Goal: Task Accomplishment & Management: Use online tool/utility

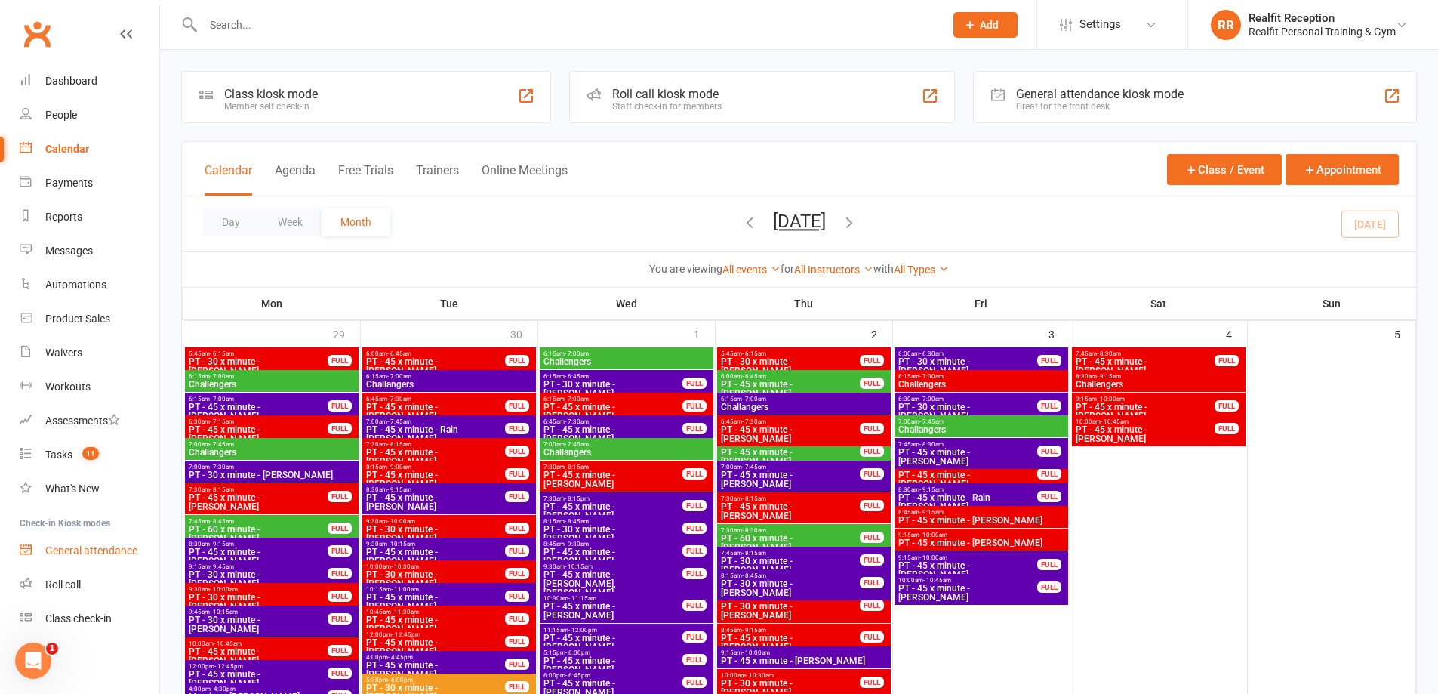
click at [81, 556] on link "General attendance" at bounding box center [90, 551] width 140 height 34
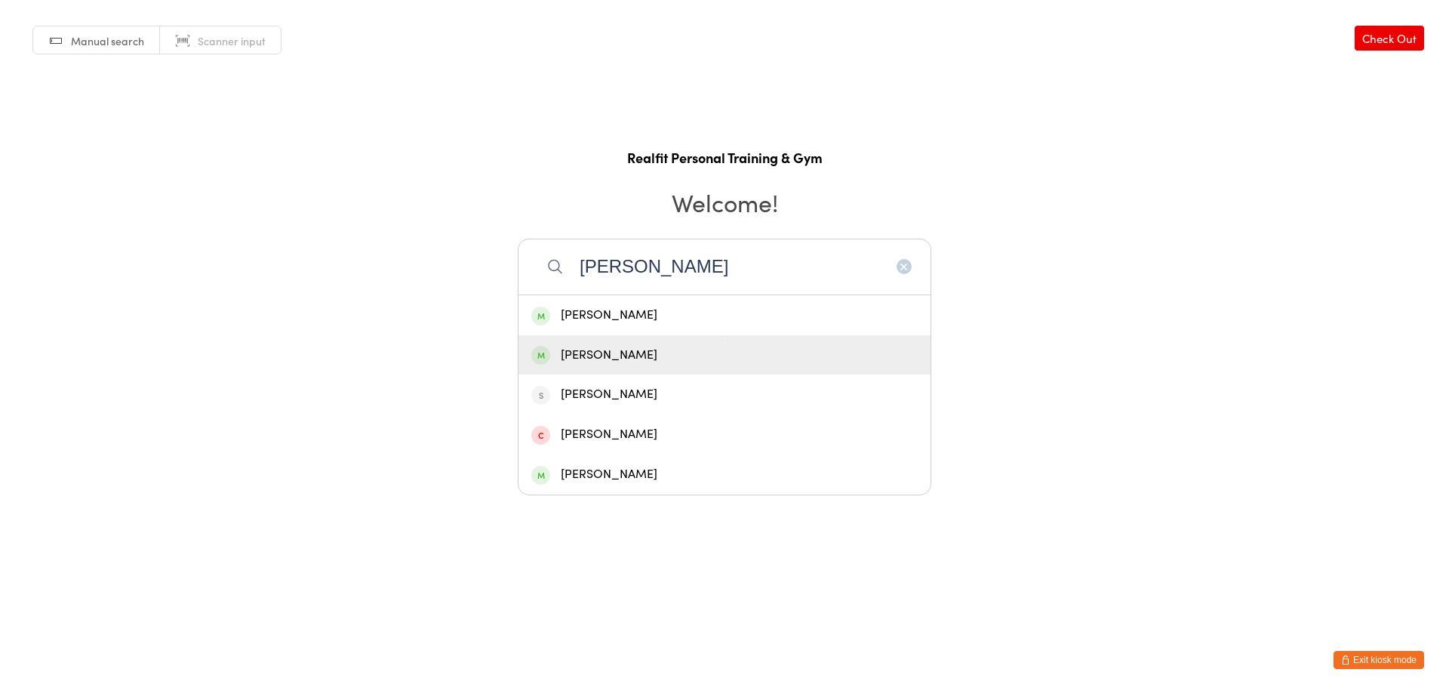
type input "peter"
click at [689, 358] on div "Peter Walsh" at bounding box center [724, 355] width 386 height 20
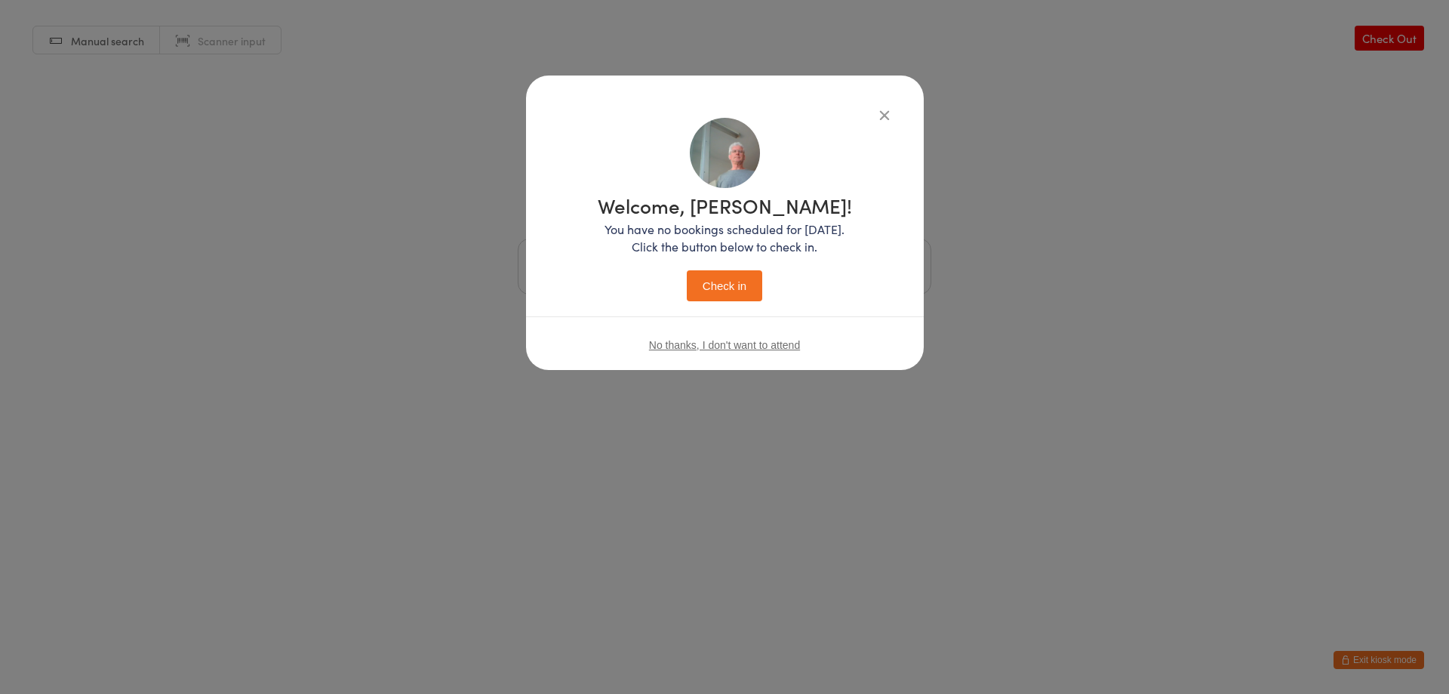
drag, startPoint x: 731, startPoint y: 306, endPoint x: 744, endPoint y: 280, distance: 29.0
click at [745, 280] on button "Check in" at bounding box center [724, 285] width 75 height 31
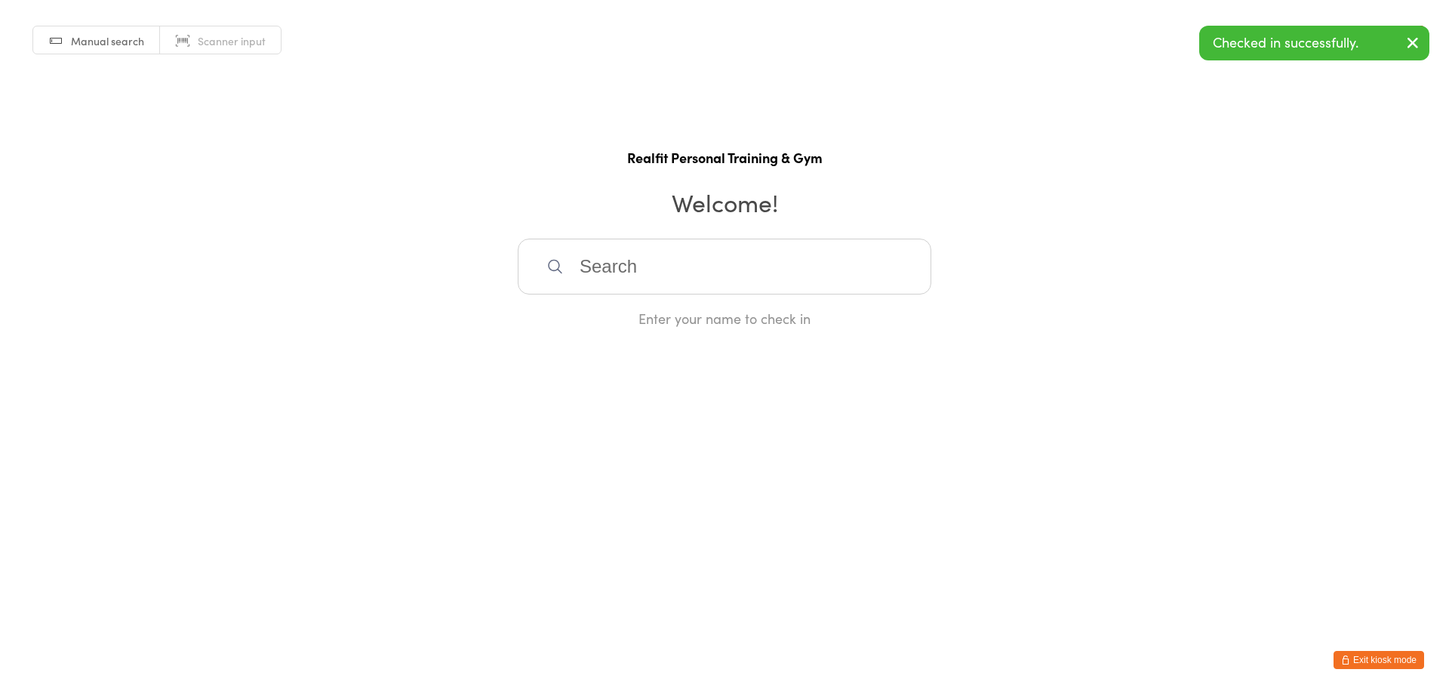
click at [1357, 668] on button "Exit kiosk mode" at bounding box center [1378, 660] width 91 height 18
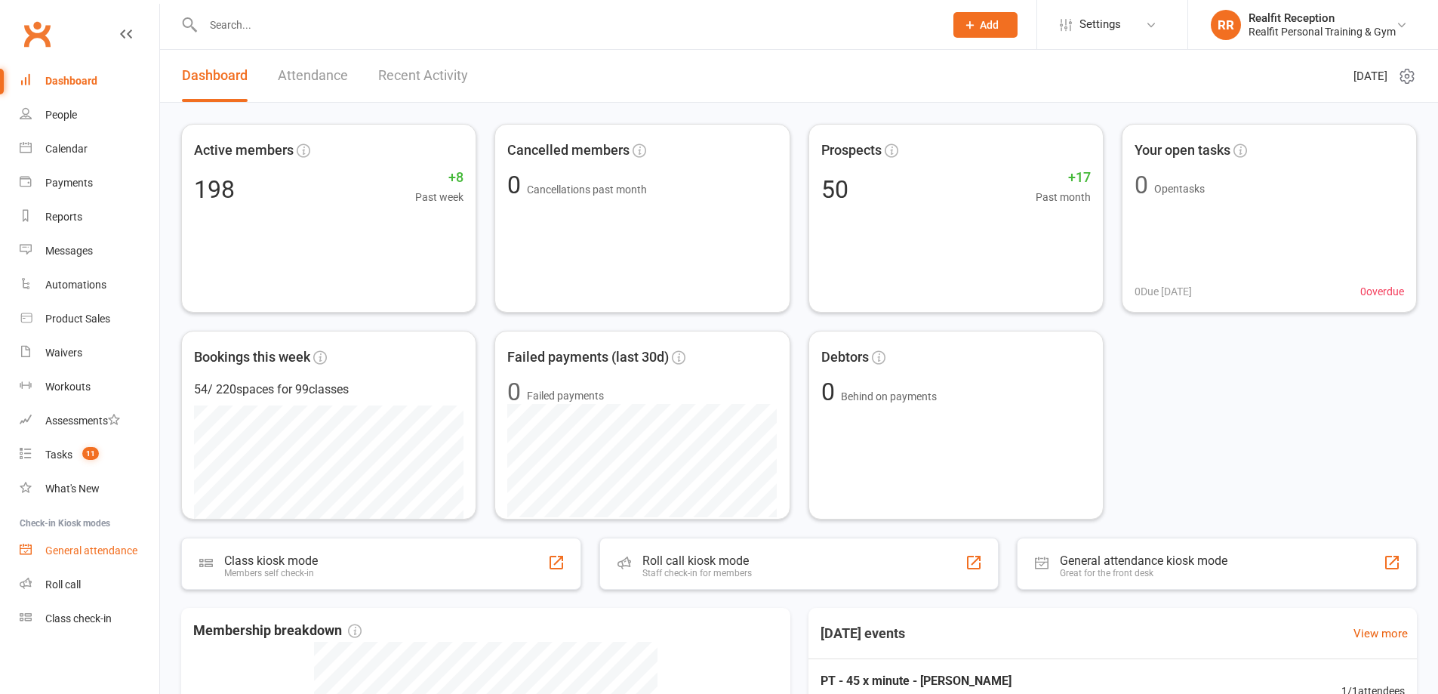
click at [88, 554] on div "General attendance" at bounding box center [91, 550] width 92 height 12
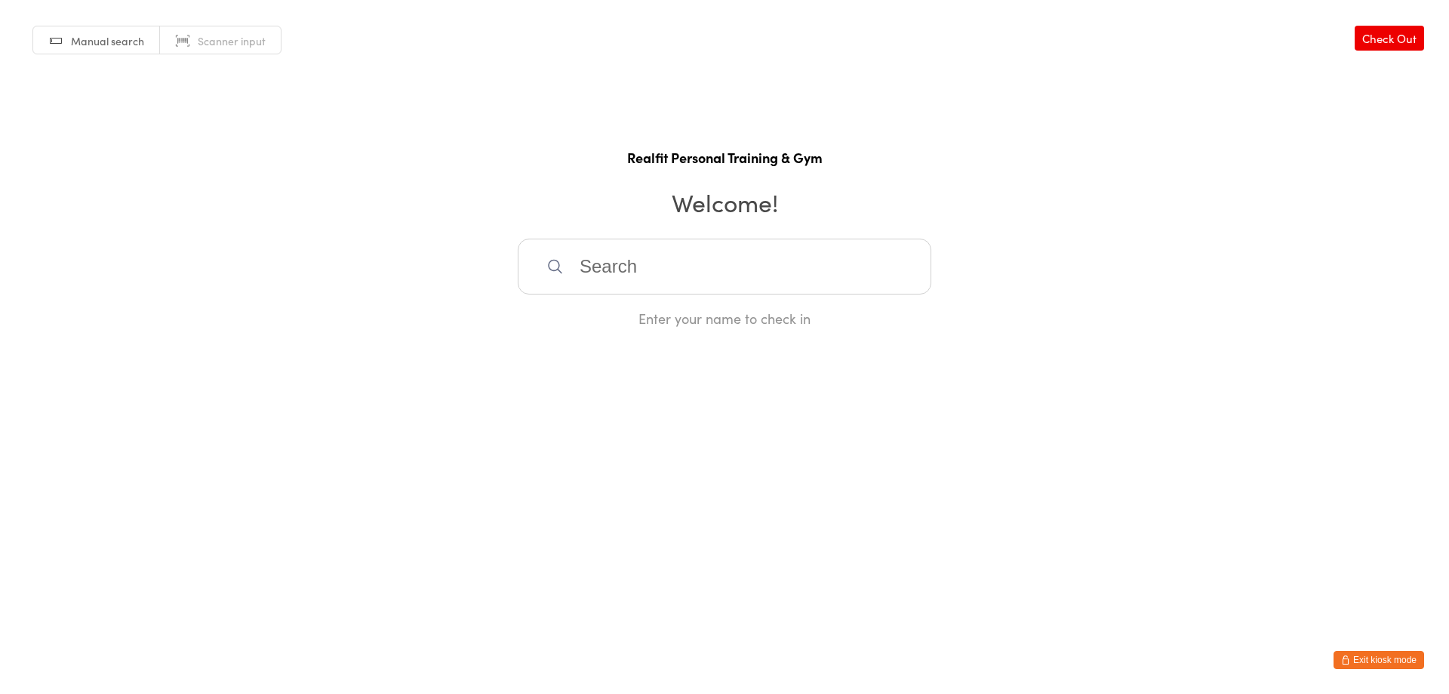
click at [662, 275] on input "search" at bounding box center [725, 266] width 414 height 56
type input "suz"
click at [704, 323] on div "Suzanne Golomb" at bounding box center [724, 315] width 386 height 20
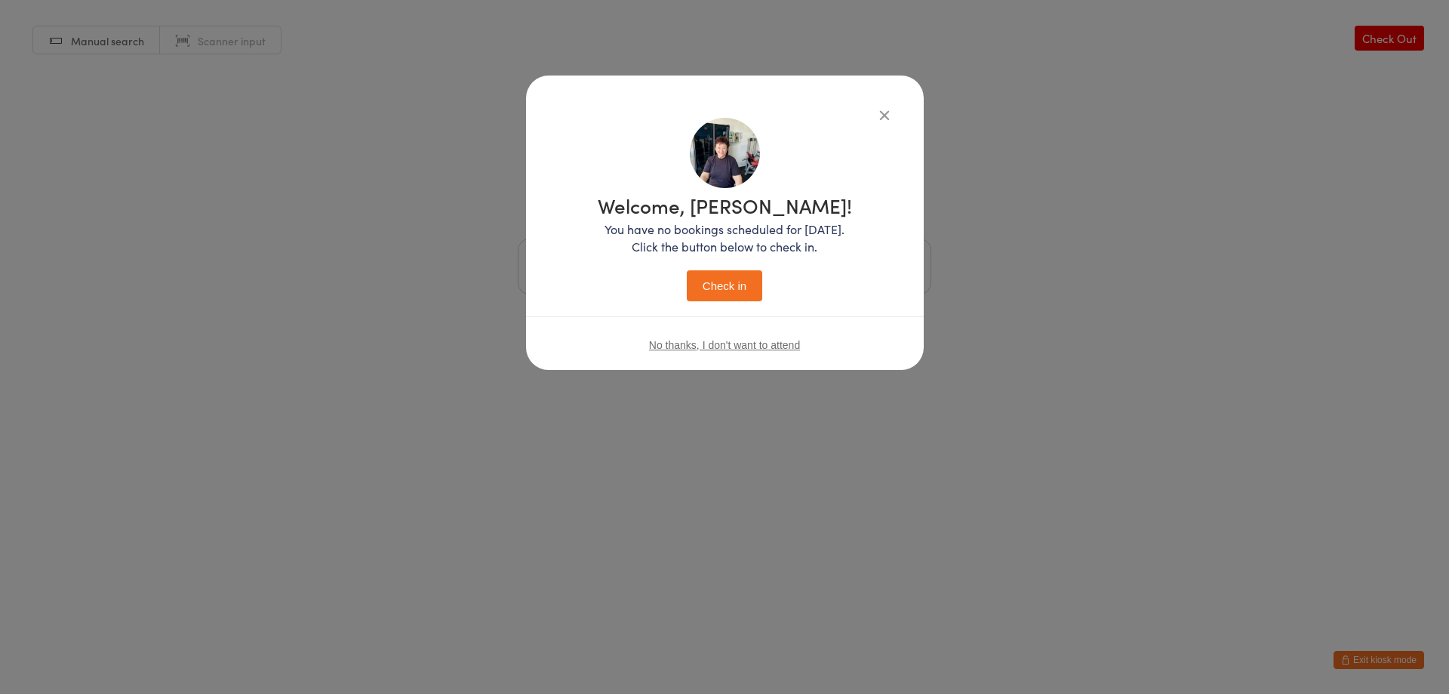
click at [716, 287] on button "Check in" at bounding box center [724, 285] width 75 height 31
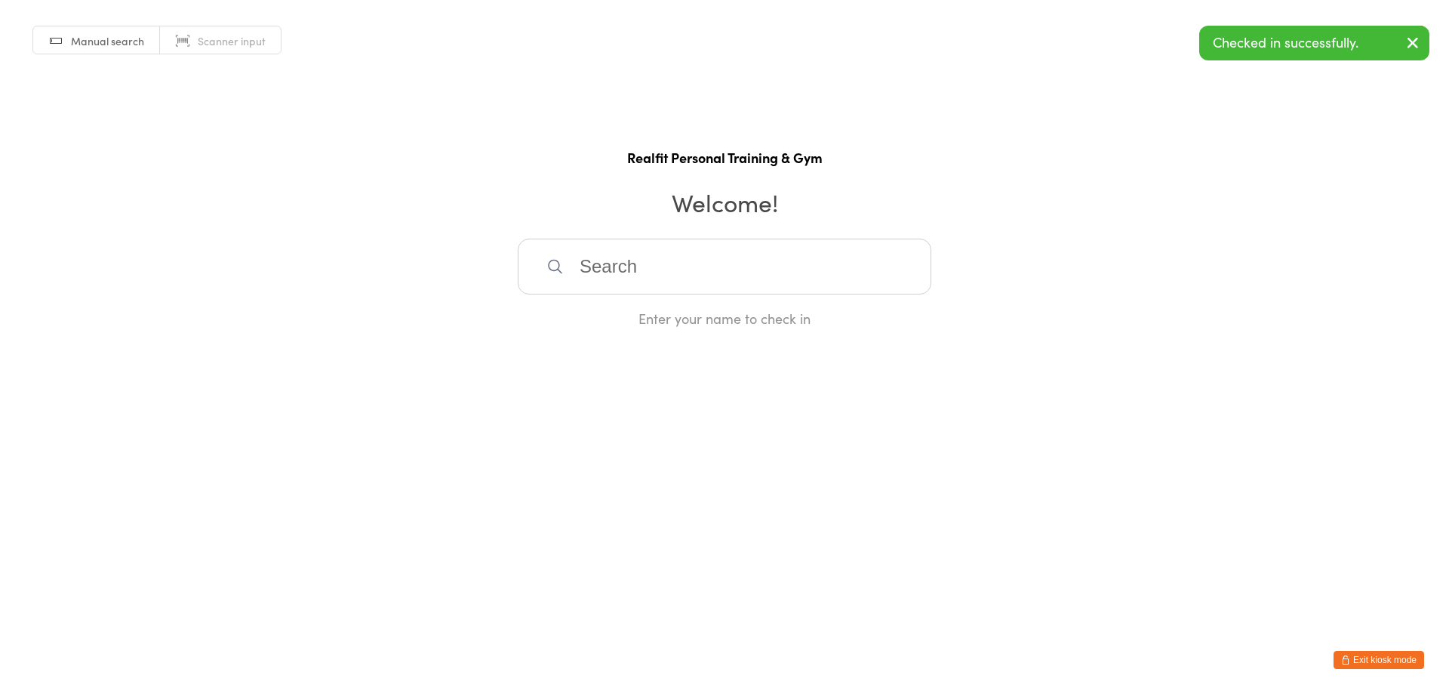
drag, startPoint x: 1378, startPoint y: 657, endPoint x: 1342, endPoint y: 657, distance: 36.2
click at [1377, 657] on button "Exit kiosk mode" at bounding box center [1378, 660] width 91 height 18
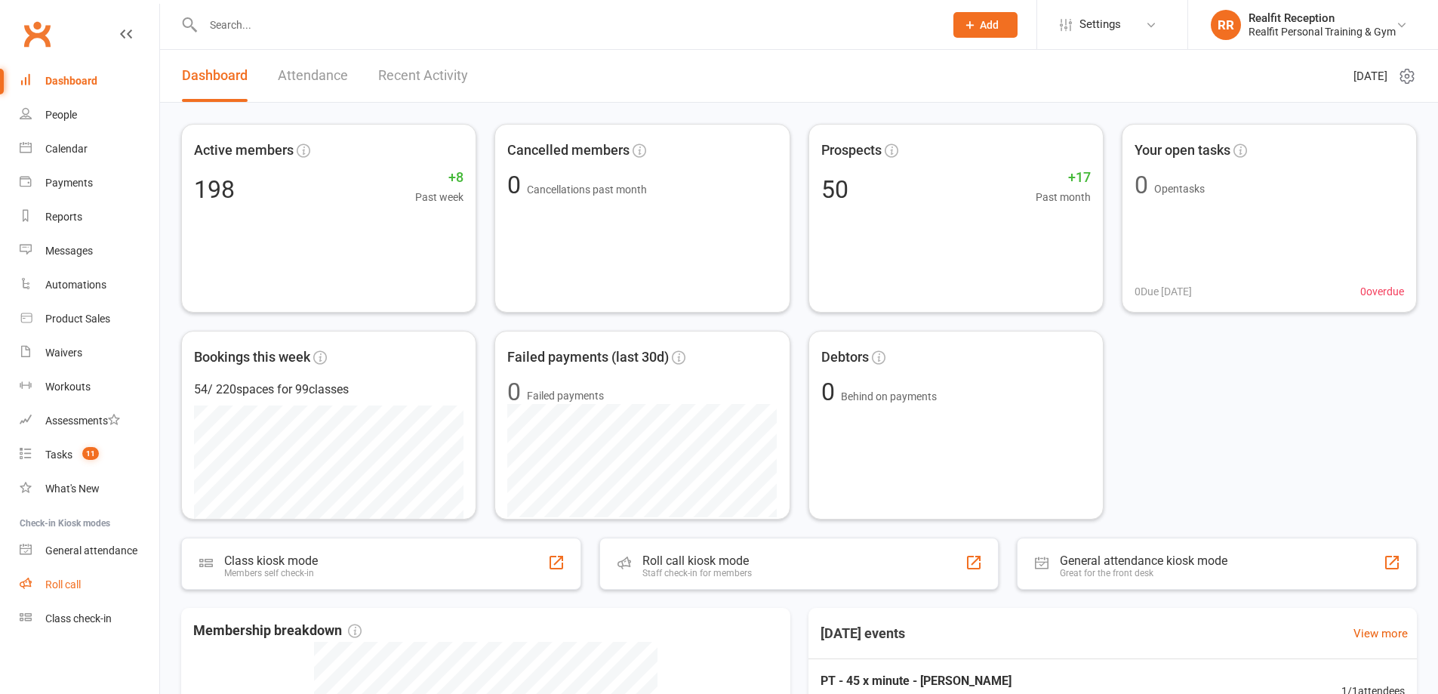
click at [78, 582] on div "Roll call" at bounding box center [62, 584] width 35 height 12
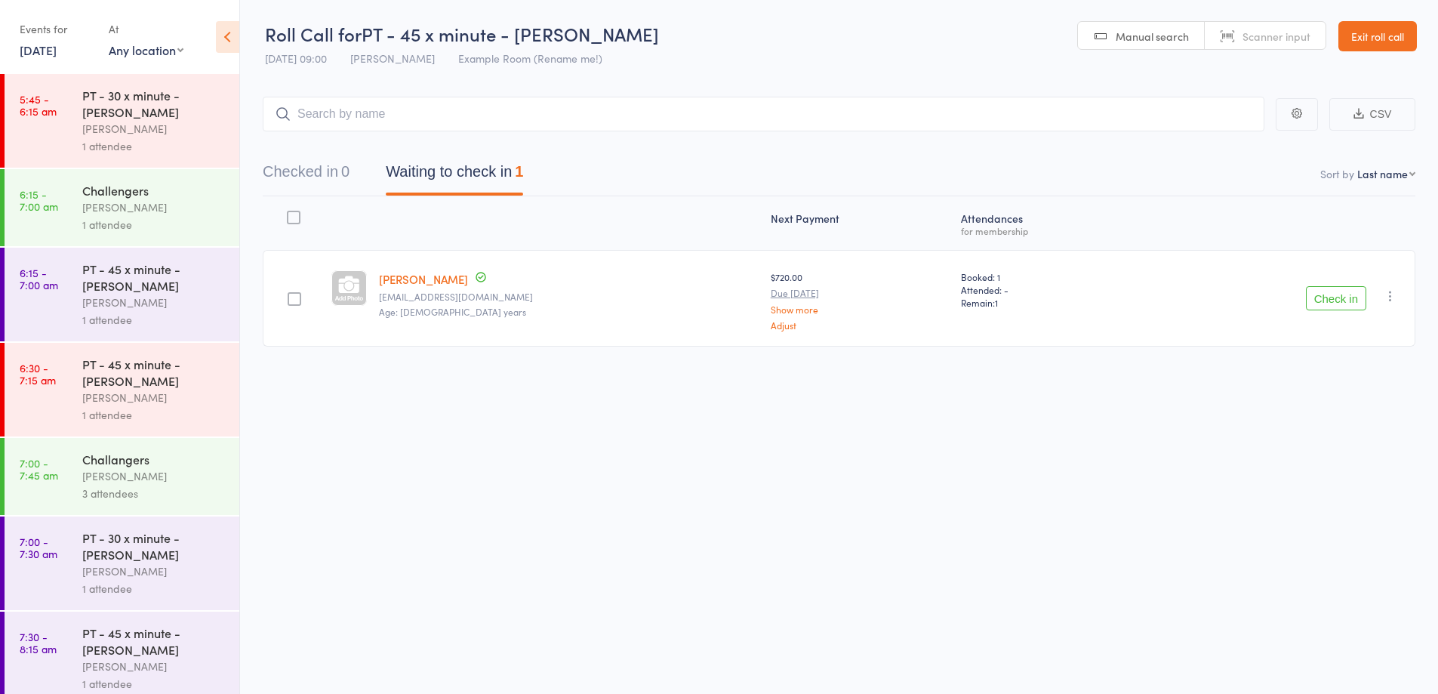
click at [1337, 300] on button "Check in" at bounding box center [1336, 298] width 60 height 24
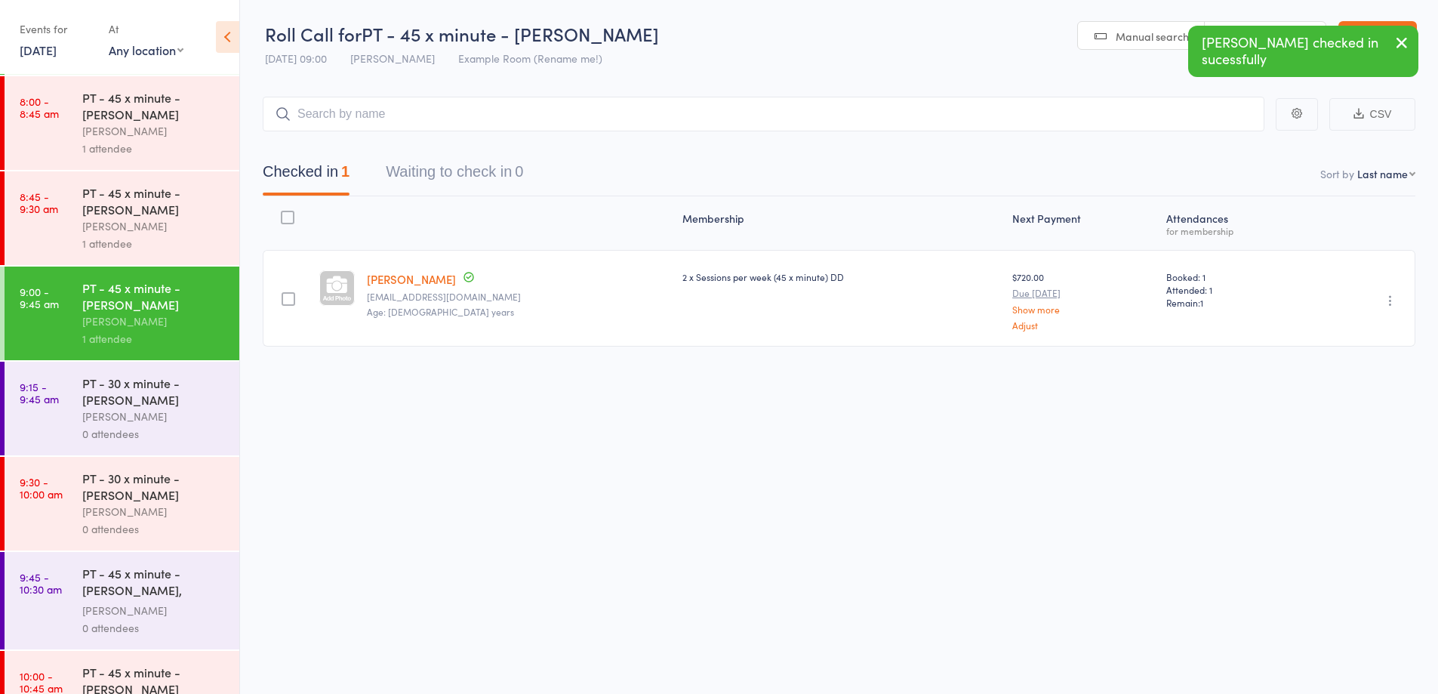
scroll to position [719, 0]
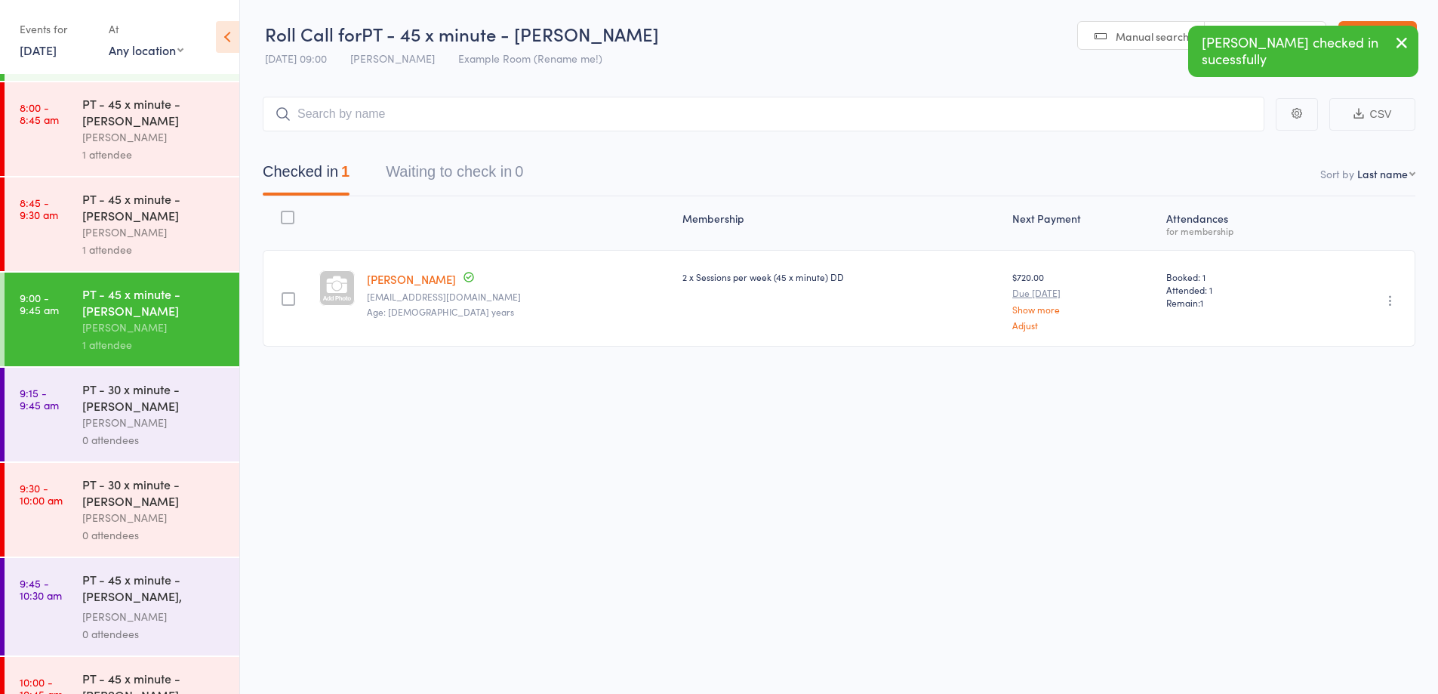
click at [158, 423] on div "Audery Perera" at bounding box center [154, 422] width 144 height 17
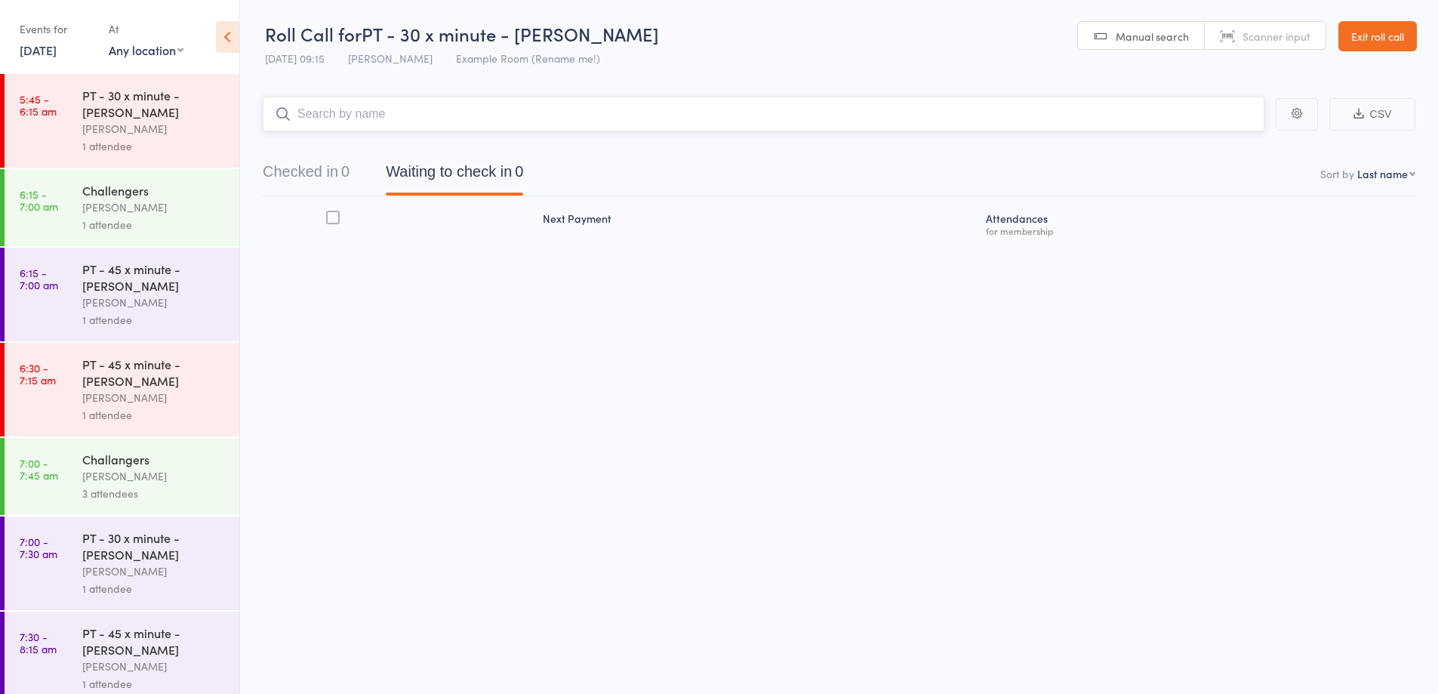
click at [979, 114] on input "search" at bounding box center [763, 114] width 1001 height 35
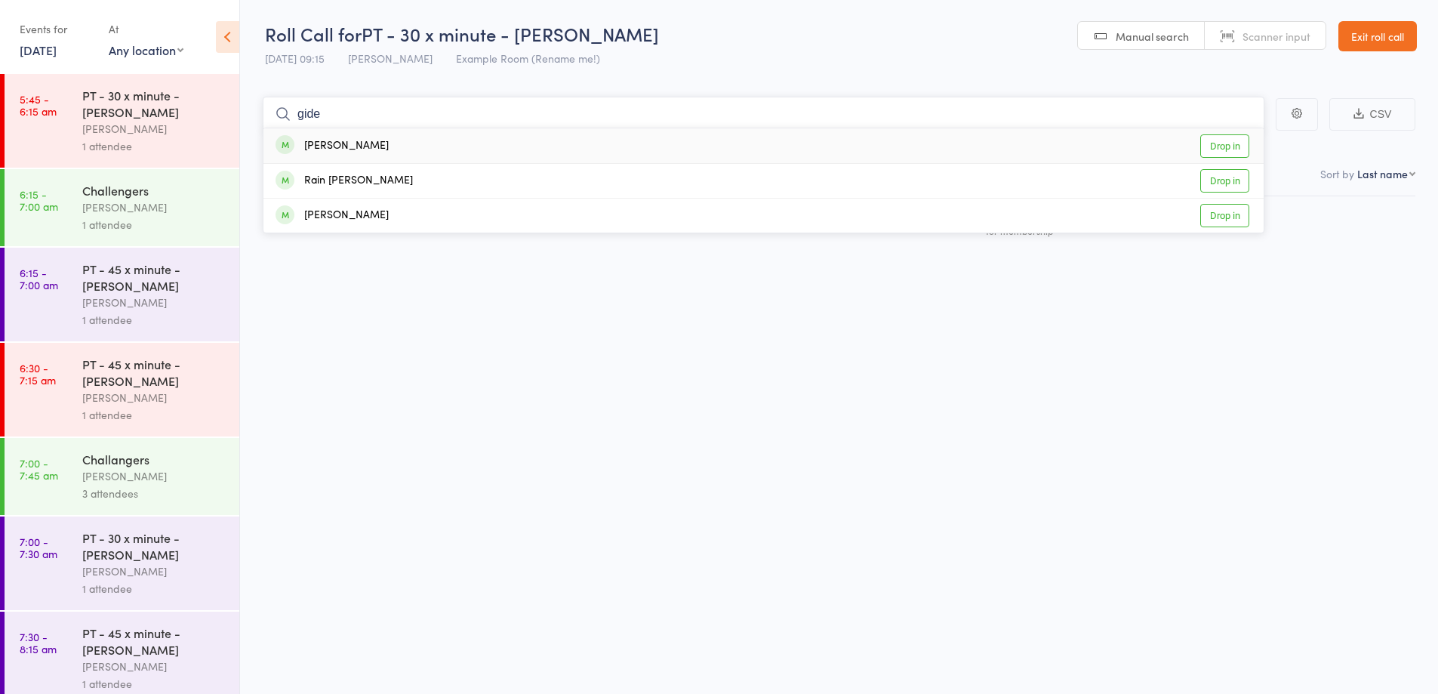
type input "gide"
click at [726, 145] on div "Gideon Gunn Drop in" at bounding box center [763, 145] width 1000 height 35
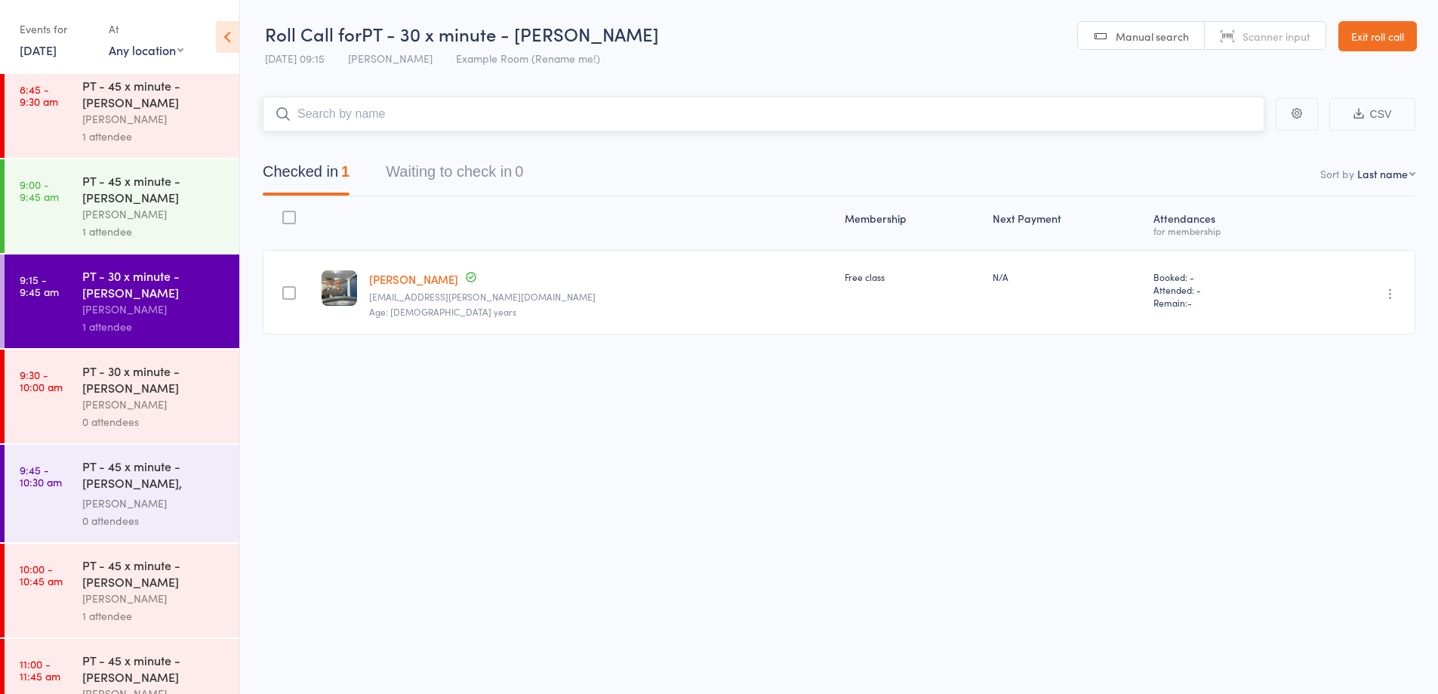
scroll to position [829, 0]
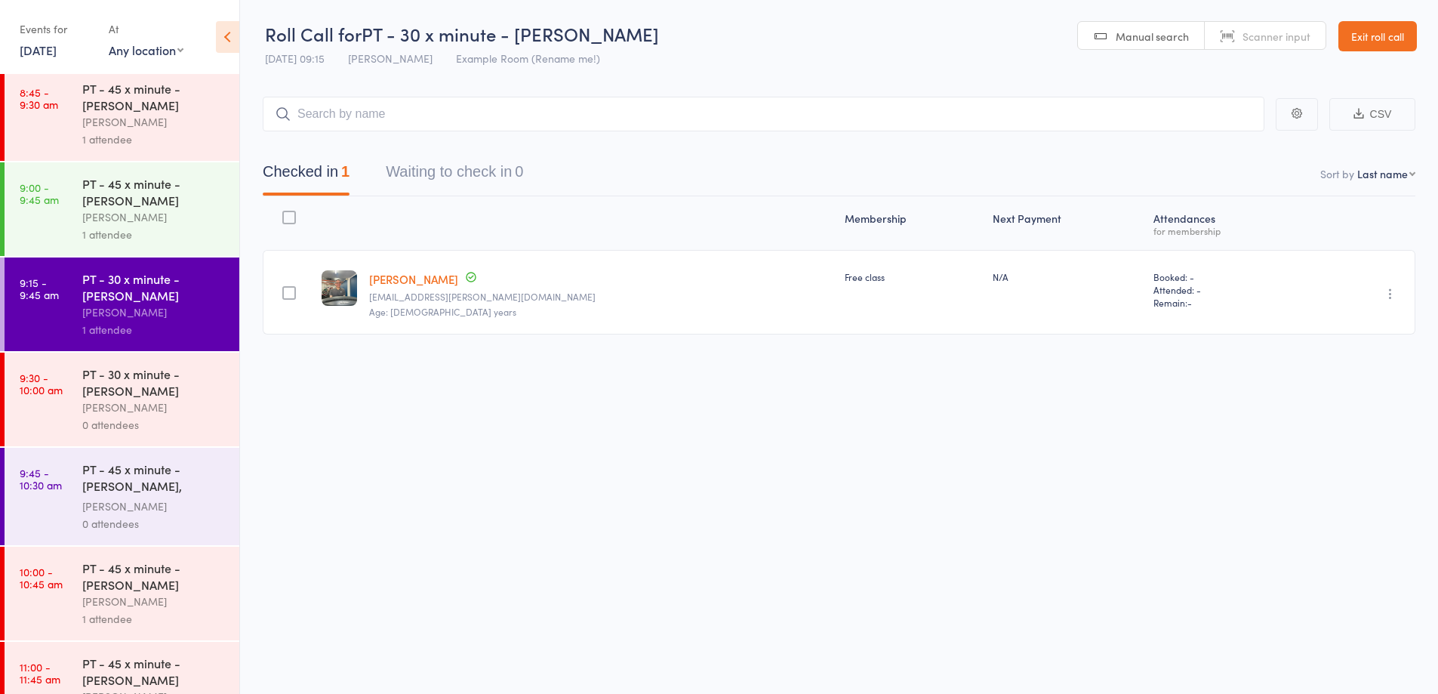
click at [189, 425] on div "0 attendees" at bounding box center [154, 424] width 144 height 17
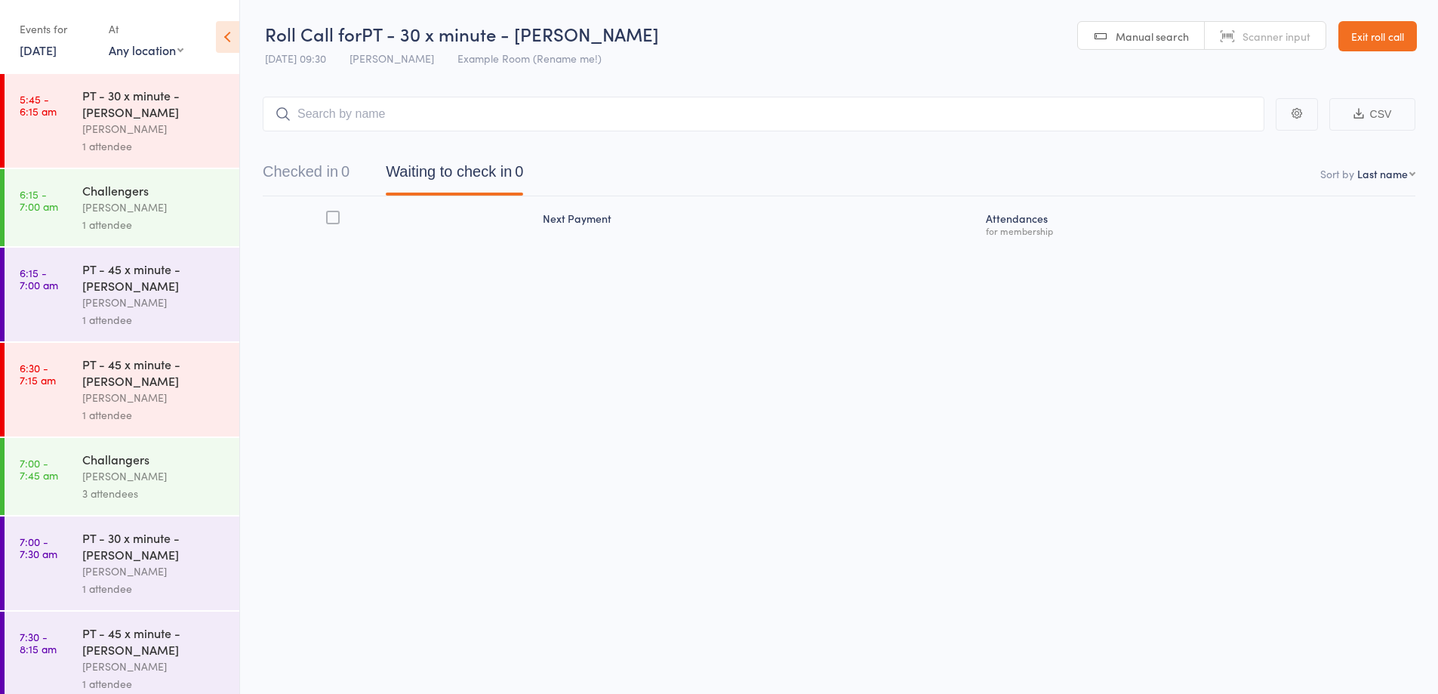
click at [892, 105] on input "search" at bounding box center [763, 114] width 1001 height 35
type input "nadene"
click at [529, 143] on div "Nadene Moore Drop in" at bounding box center [763, 145] width 1000 height 35
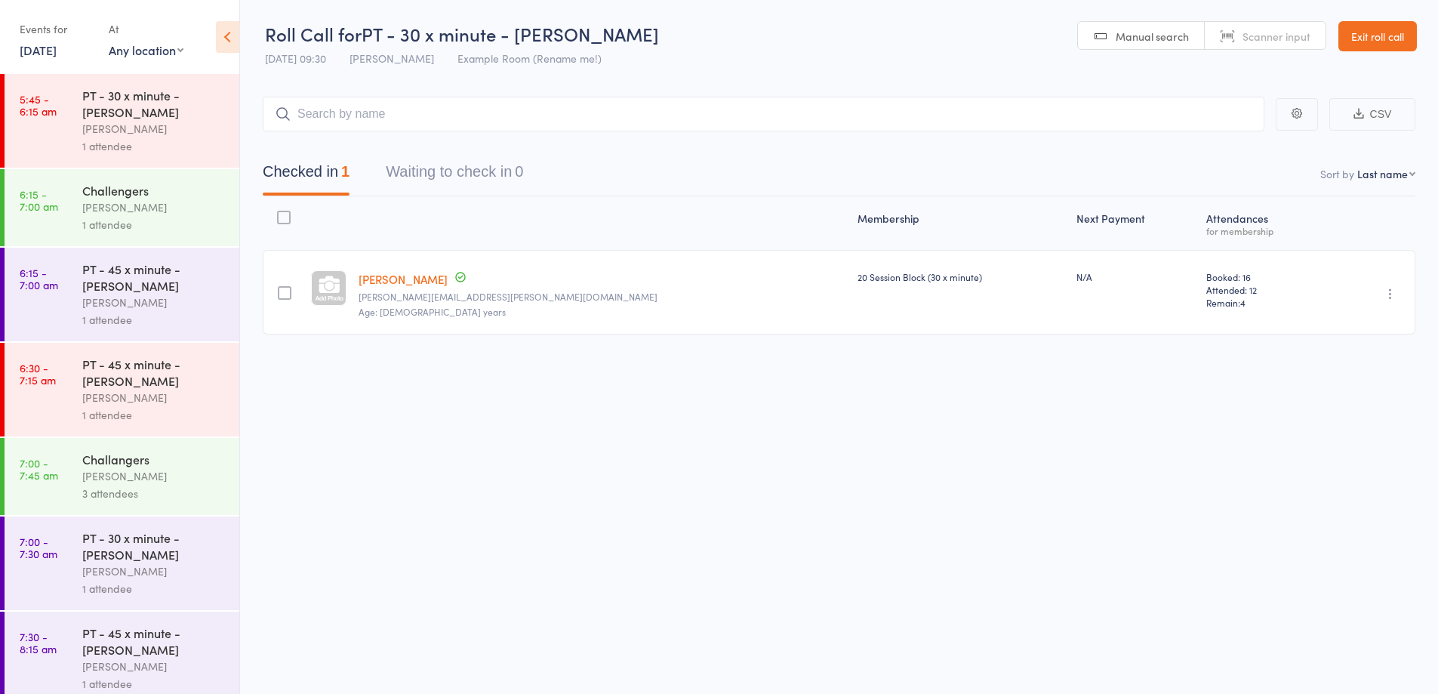
click at [1379, 43] on link "Exit roll call" at bounding box center [1377, 36] width 78 height 30
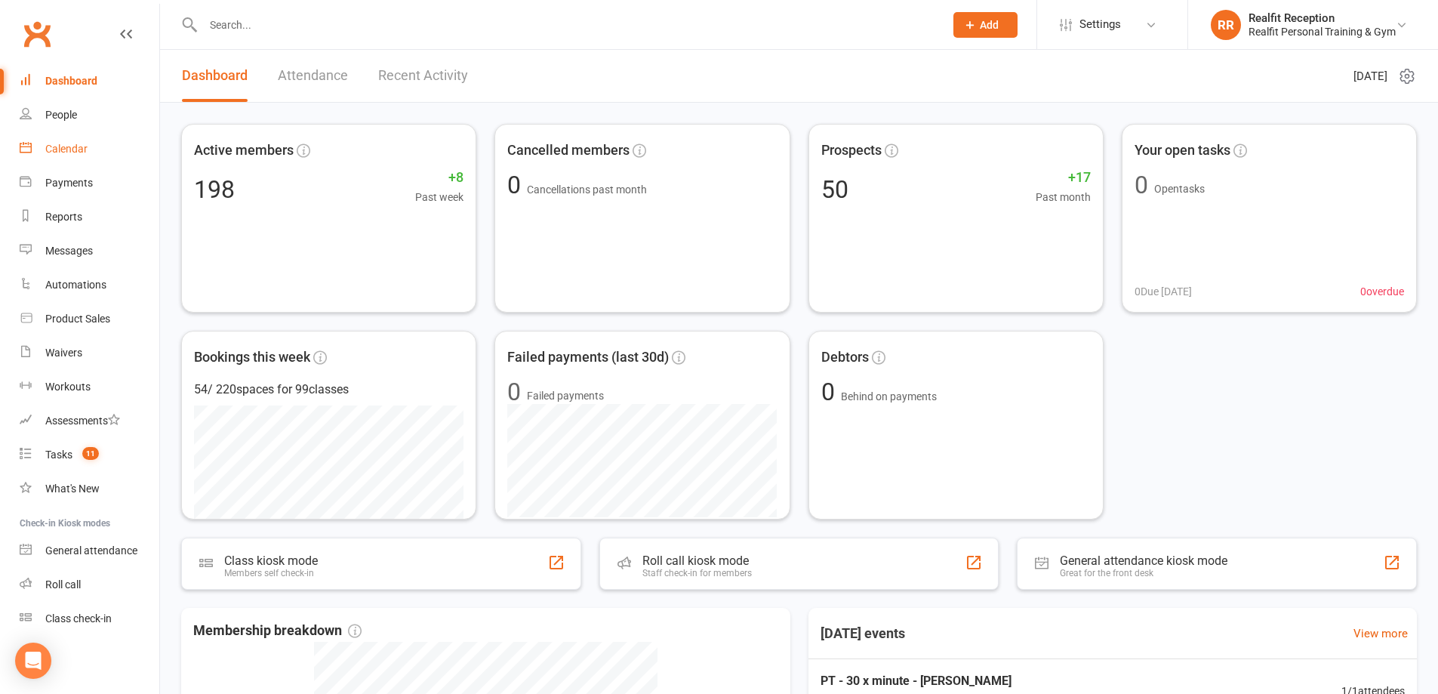
click at [69, 151] on div "Calendar" at bounding box center [66, 149] width 42 height 12
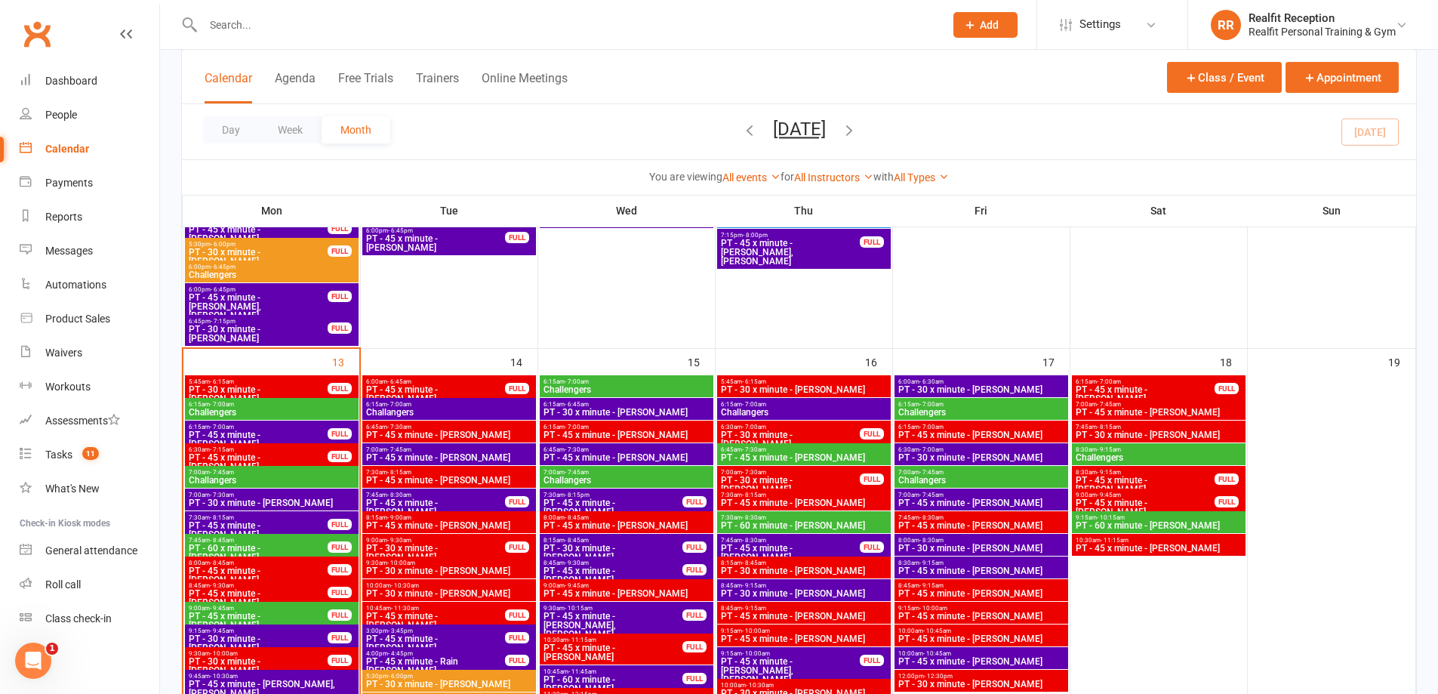
scroll to position [1283, 0]
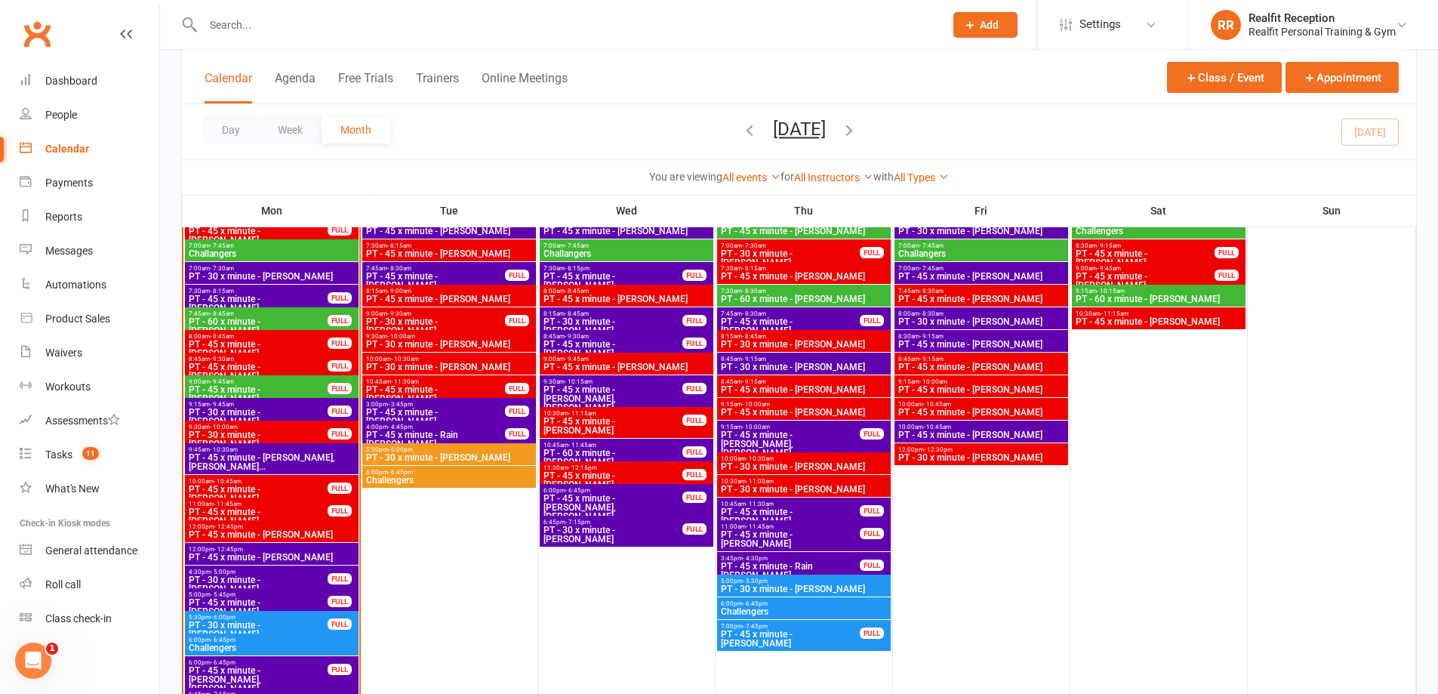
click at [991, 454] on span "PT - 30 x minute - Nadene Moore" at bounding box center [981, 457] width 168 height 9
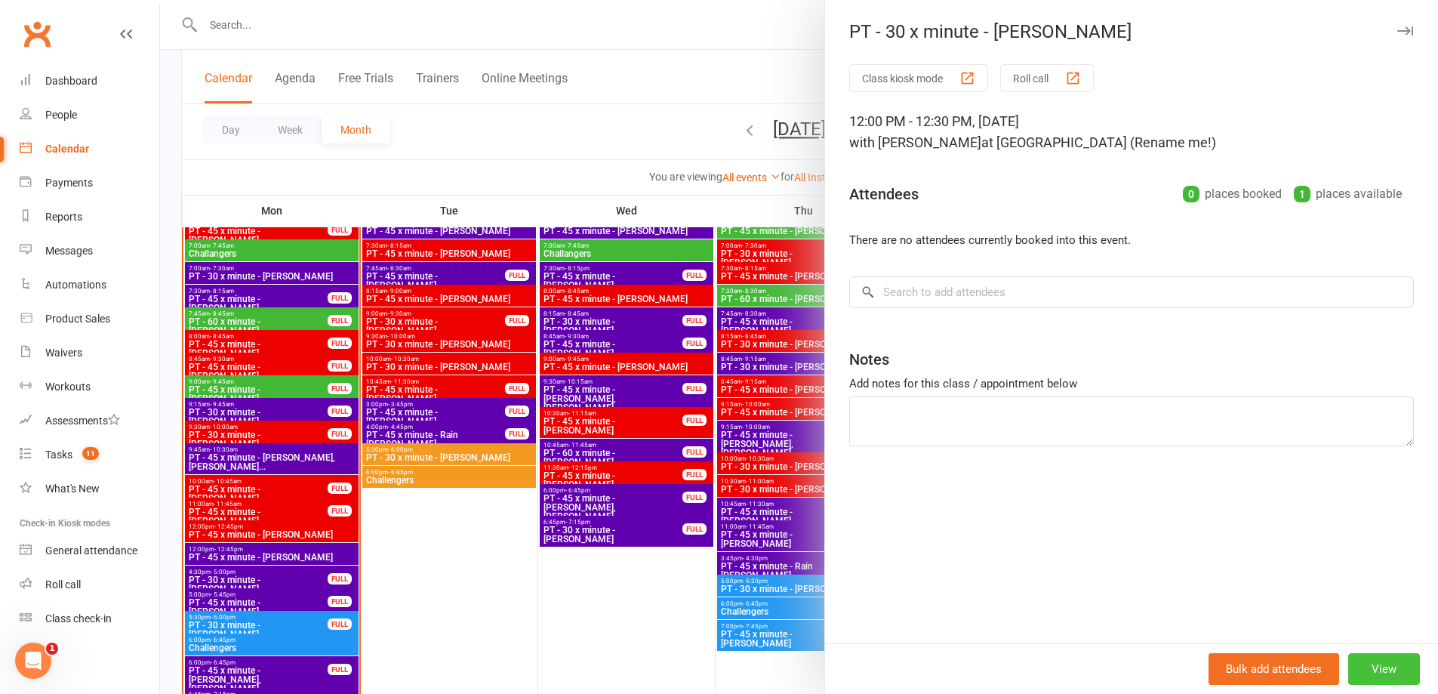
click at [1369, 672] on button "View" at bounding box center [1384, 669] width 72 height 32
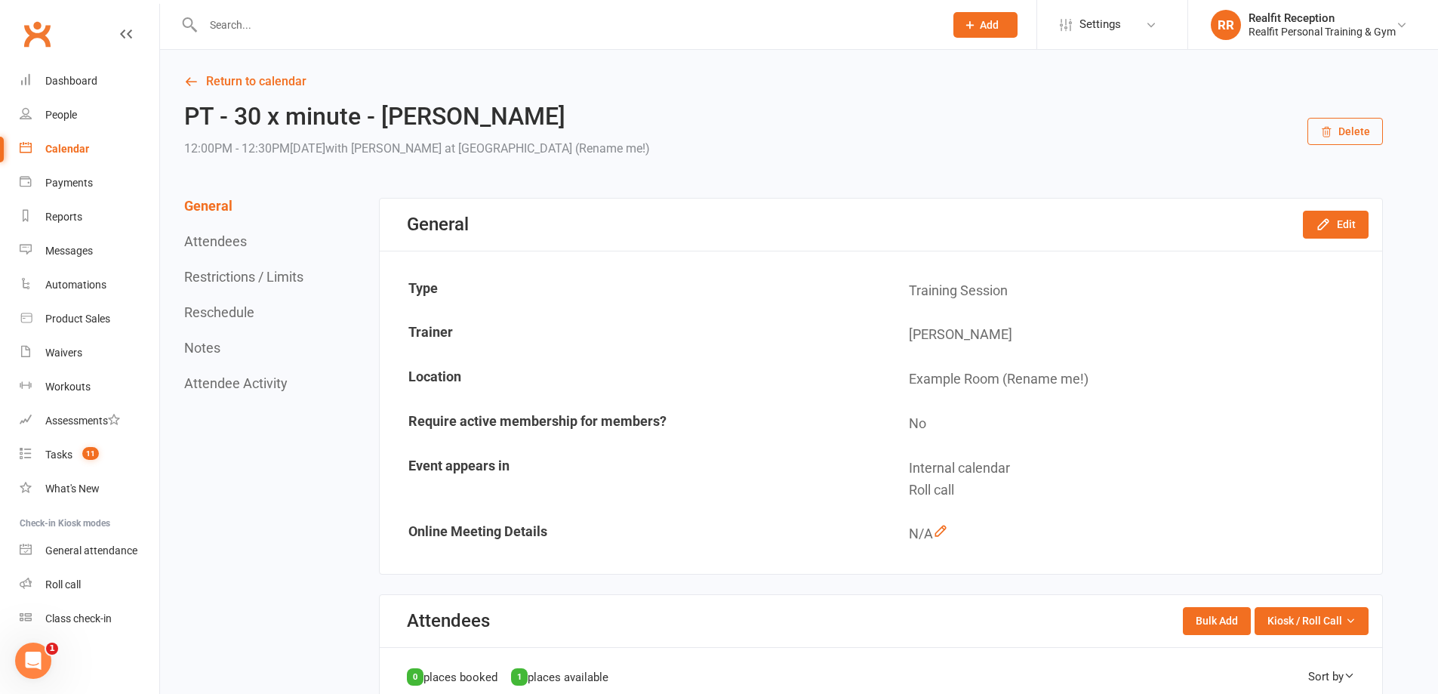
click at [1340, 135] on button "Delete" at bounding box center [1344, 131] width 75 height 27
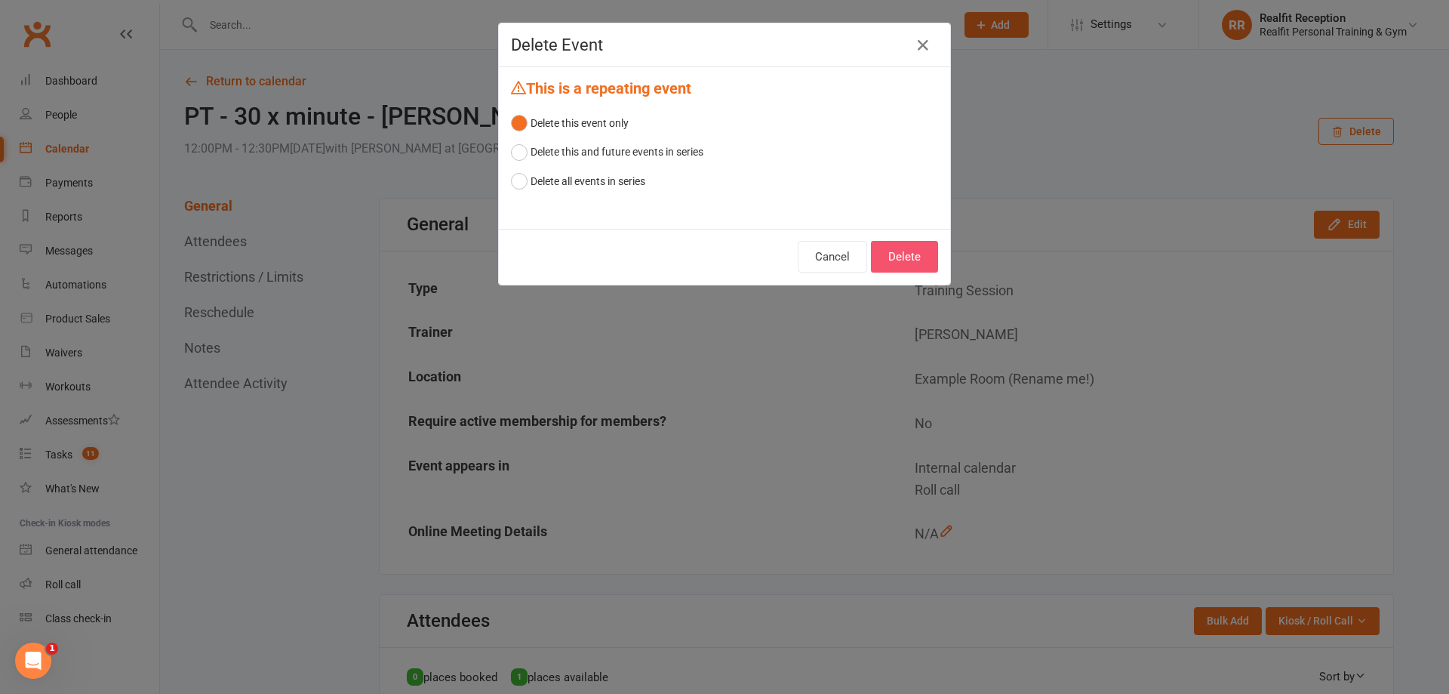
click at [884, 258] on button "Delete" at bounding box center [904, 257] width 67 height 32
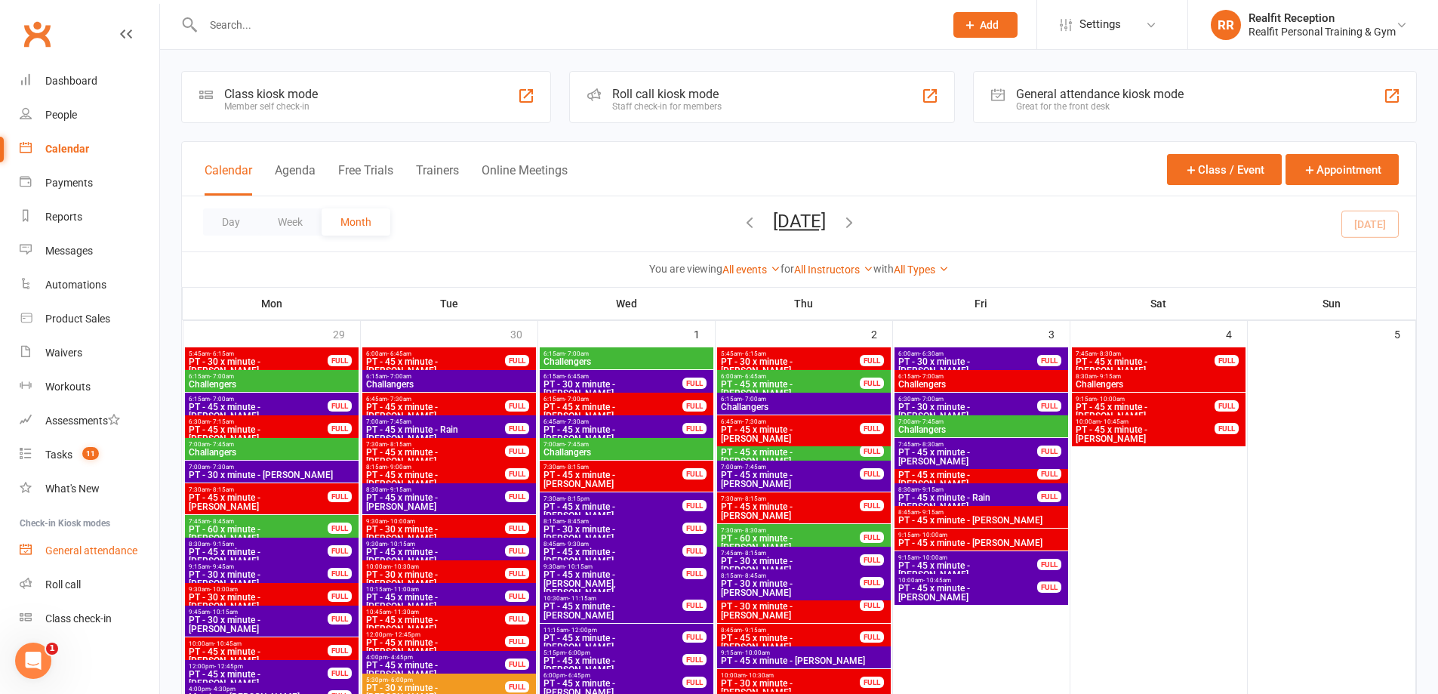
click at [101, 552] on div "General attendance" at bounding box center [91, 550] width 92 height 12
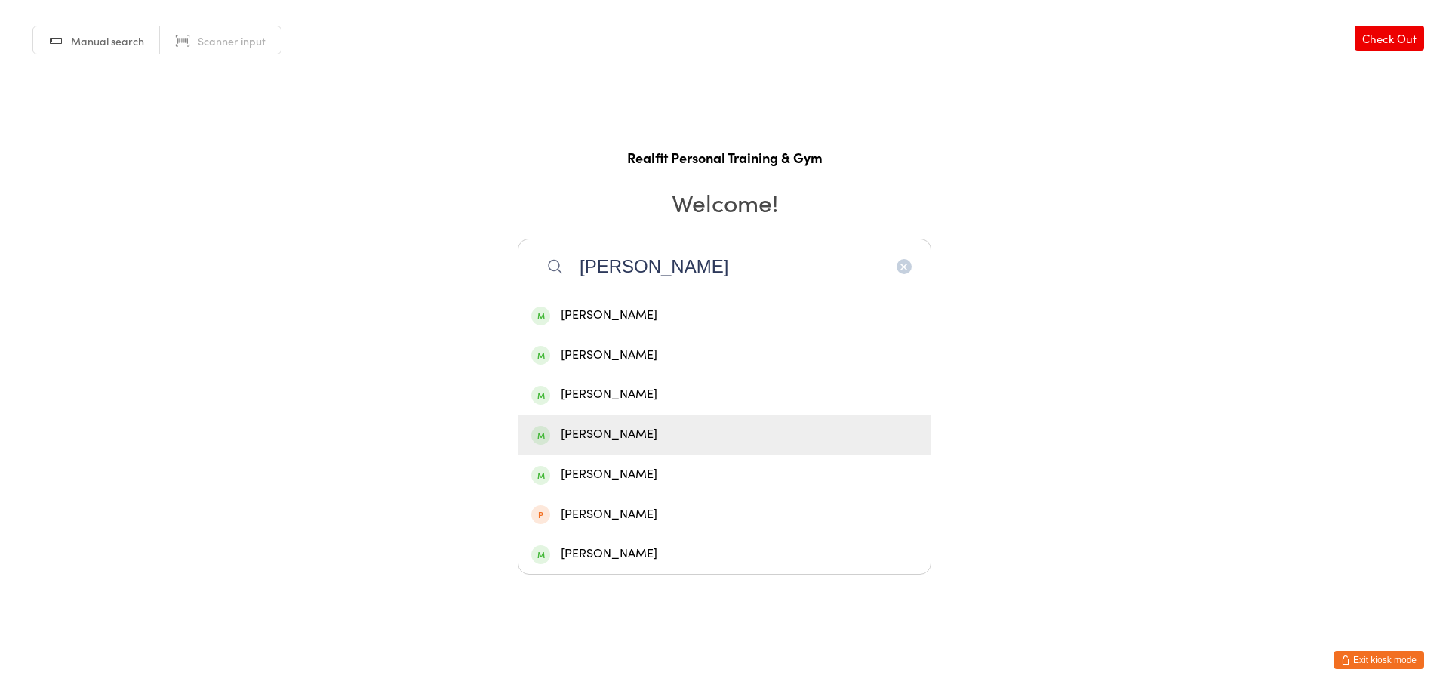
type input "john"
click at [629, 443] on div "John Canny" at bounding box center [724, 434] width 386 height 20
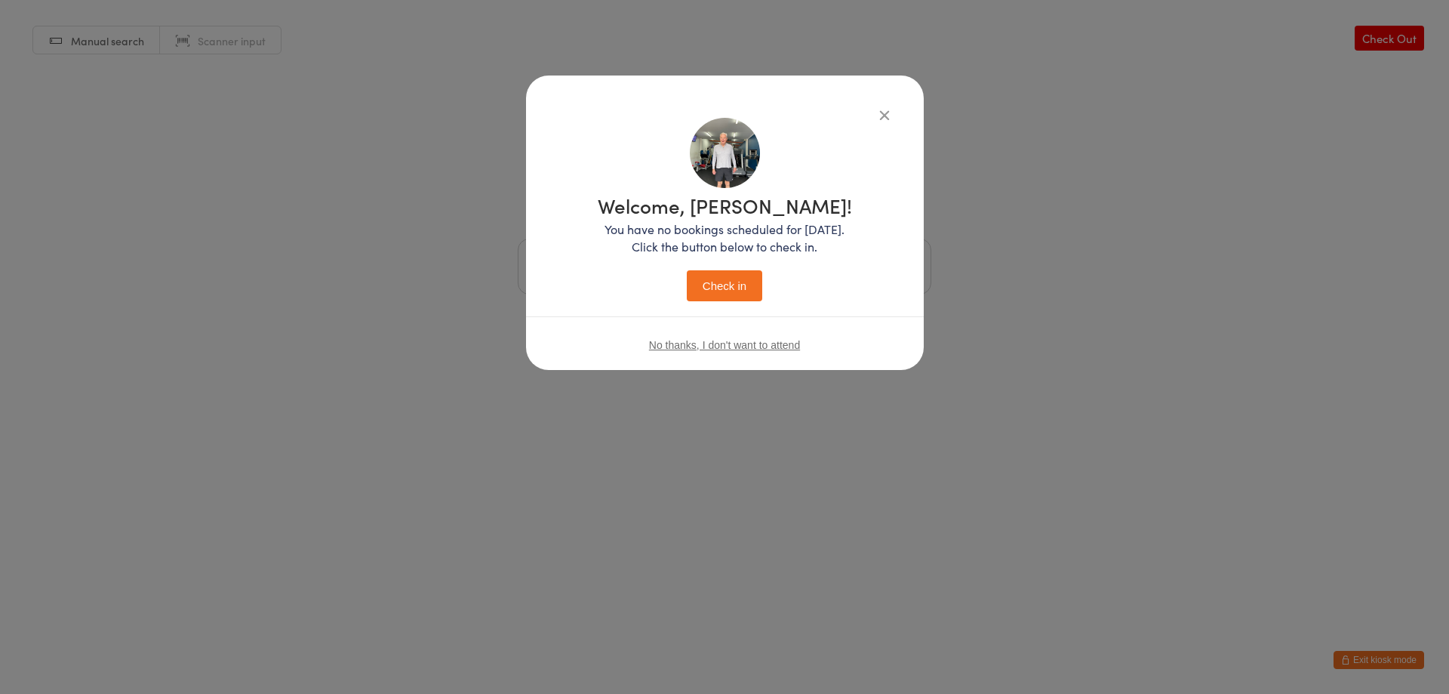
click at [704, 281] on button "Check in" at bounding box center [724, 285] width 75 height 31
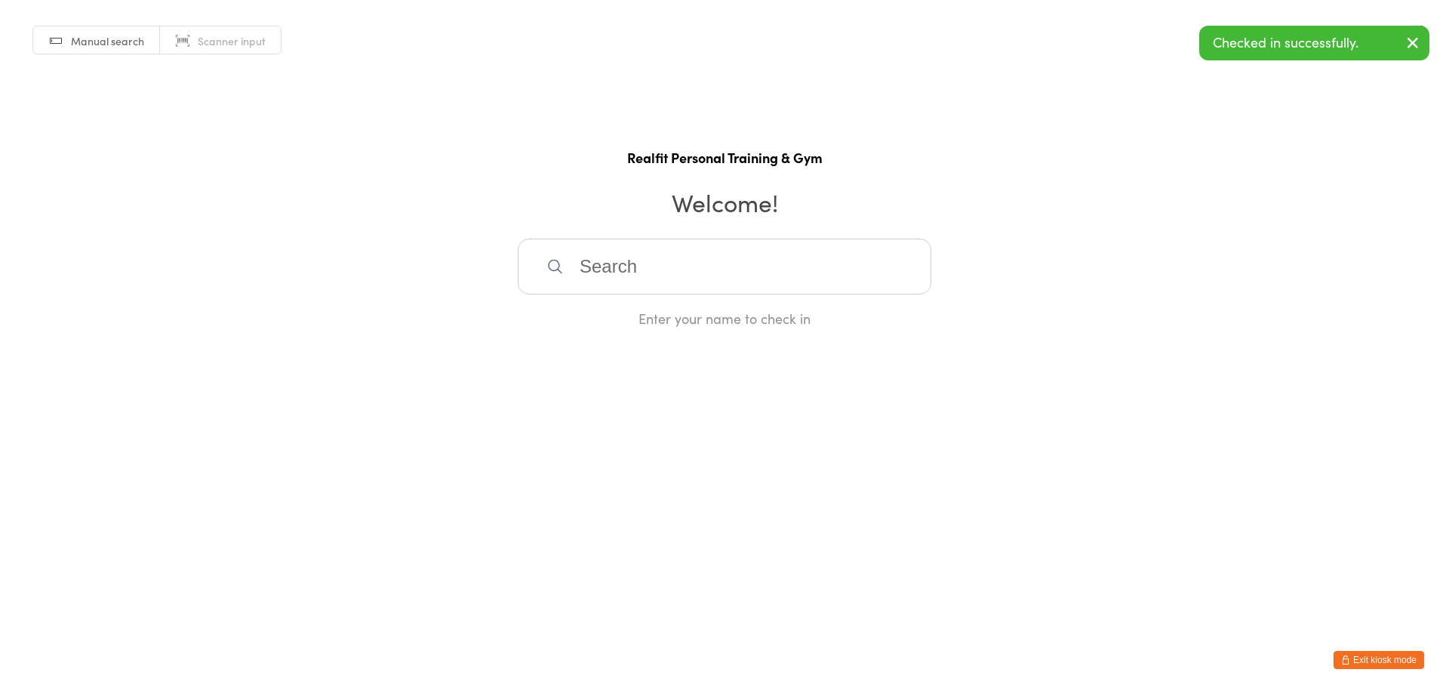
click at [705, 281] on input "search" at bounding box center [725, 266] width 414 height 56
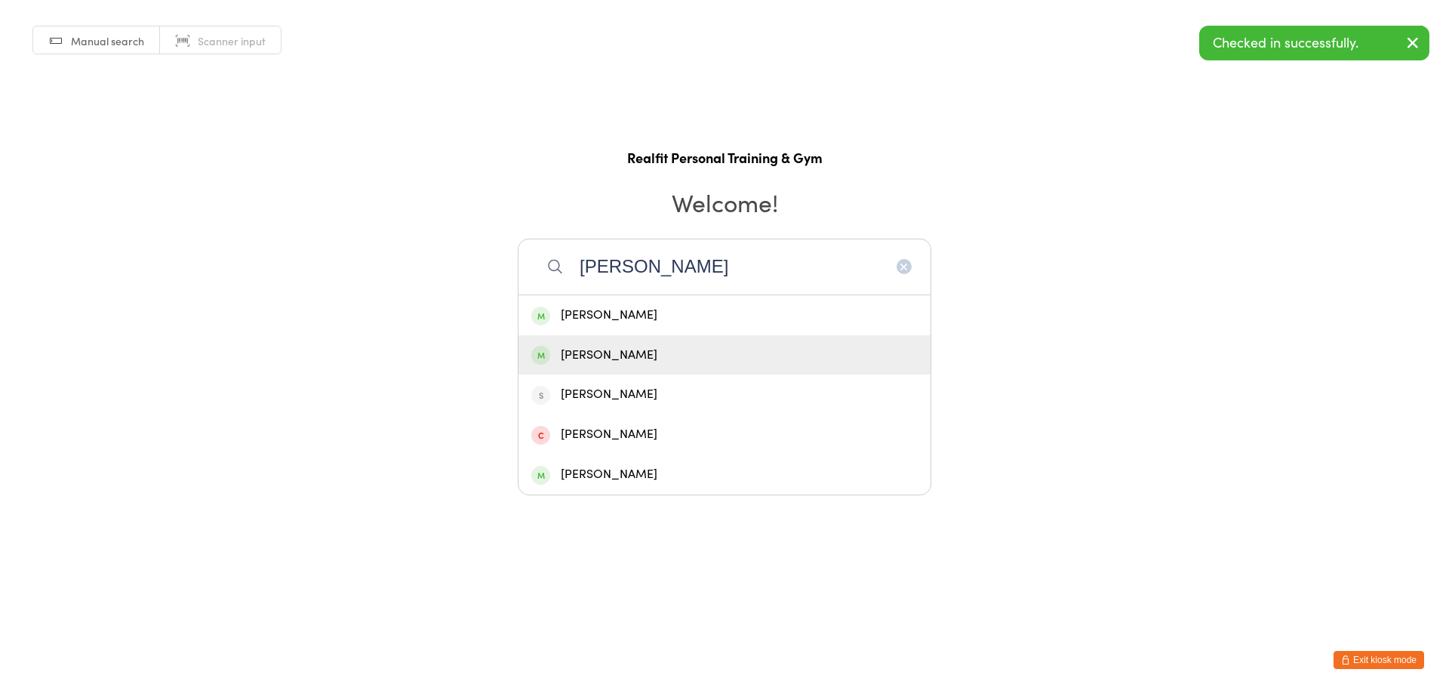
type input "peter"
click at [685, 346] on div "Peter Walsh" at bounding box center [724, 355] width 386 height 20
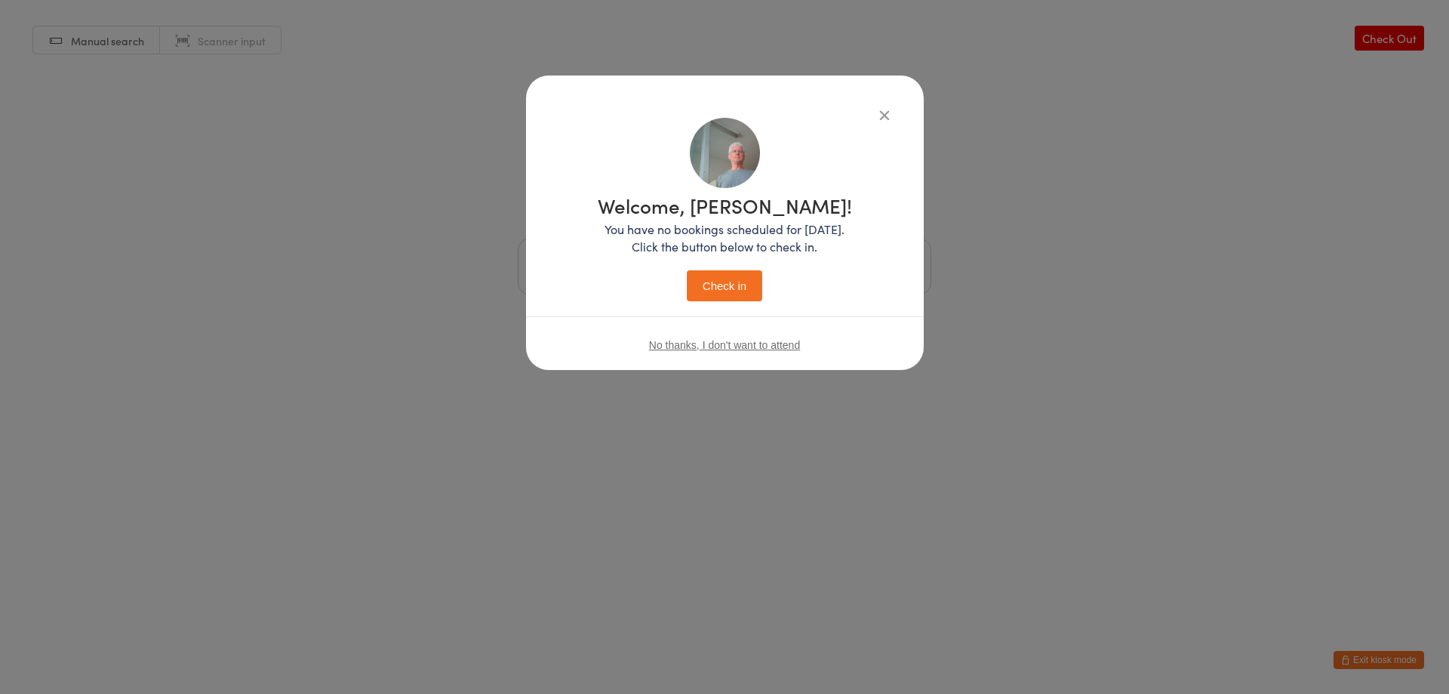
click at [713, 291] on button "Check in" at bounding box center [724, 285] width 75 height 31
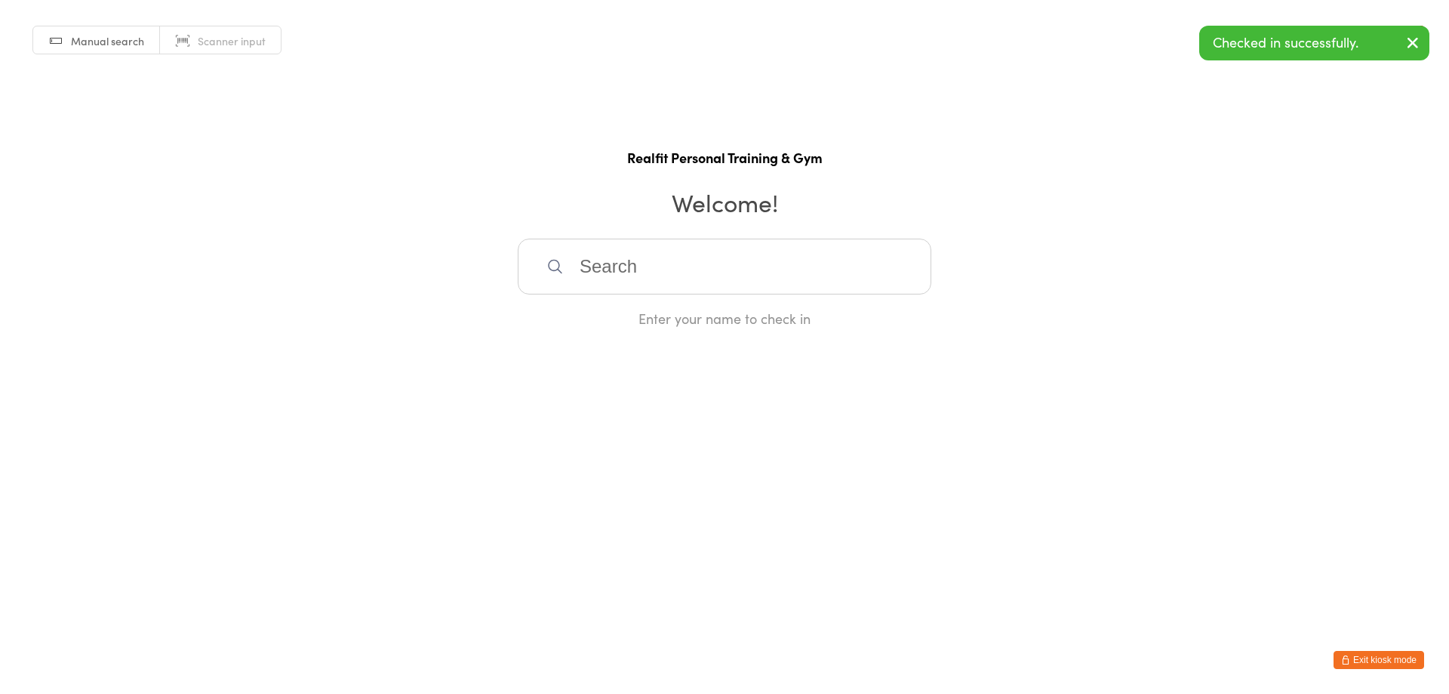
click at [703, 272] on input "search" at bounding box center [725, 266] width 414 height 56
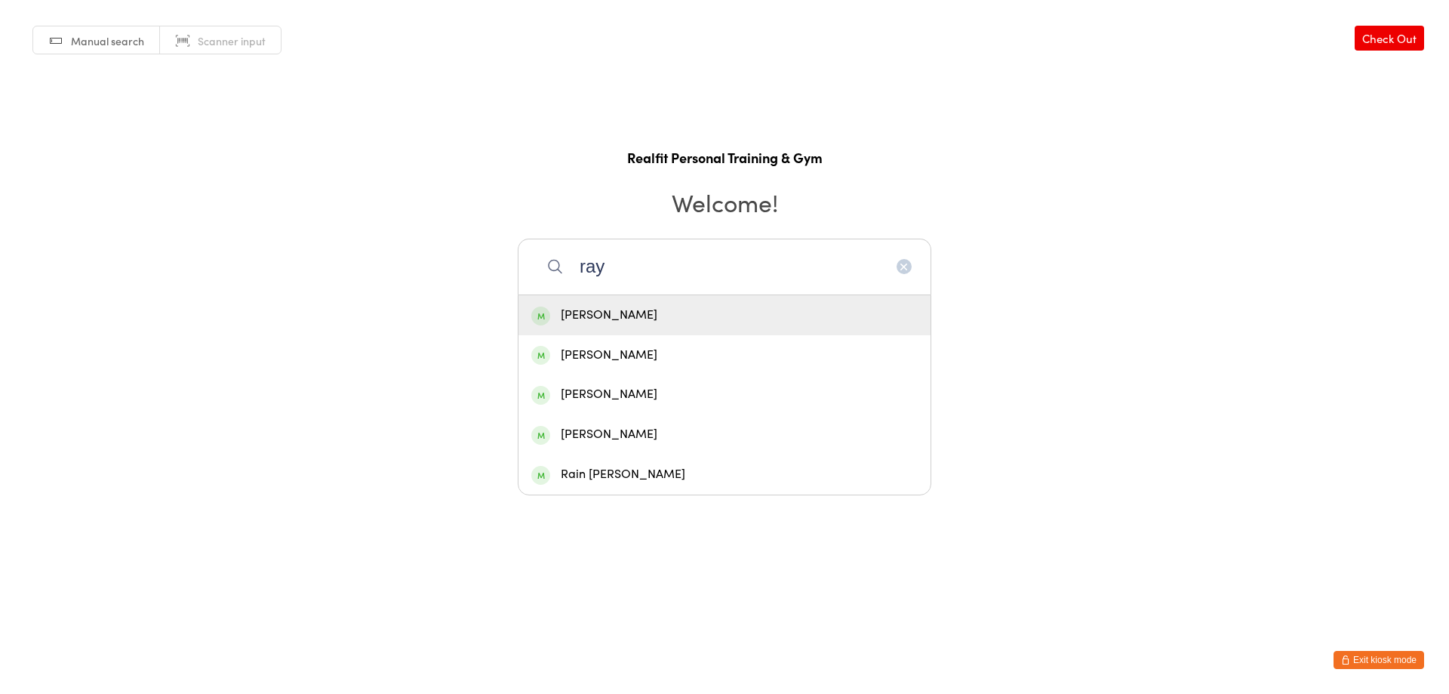
type input "ray"
click at [708, 307] on div "Ray Walker" at bounding box center [724, 315] width 386 height 20
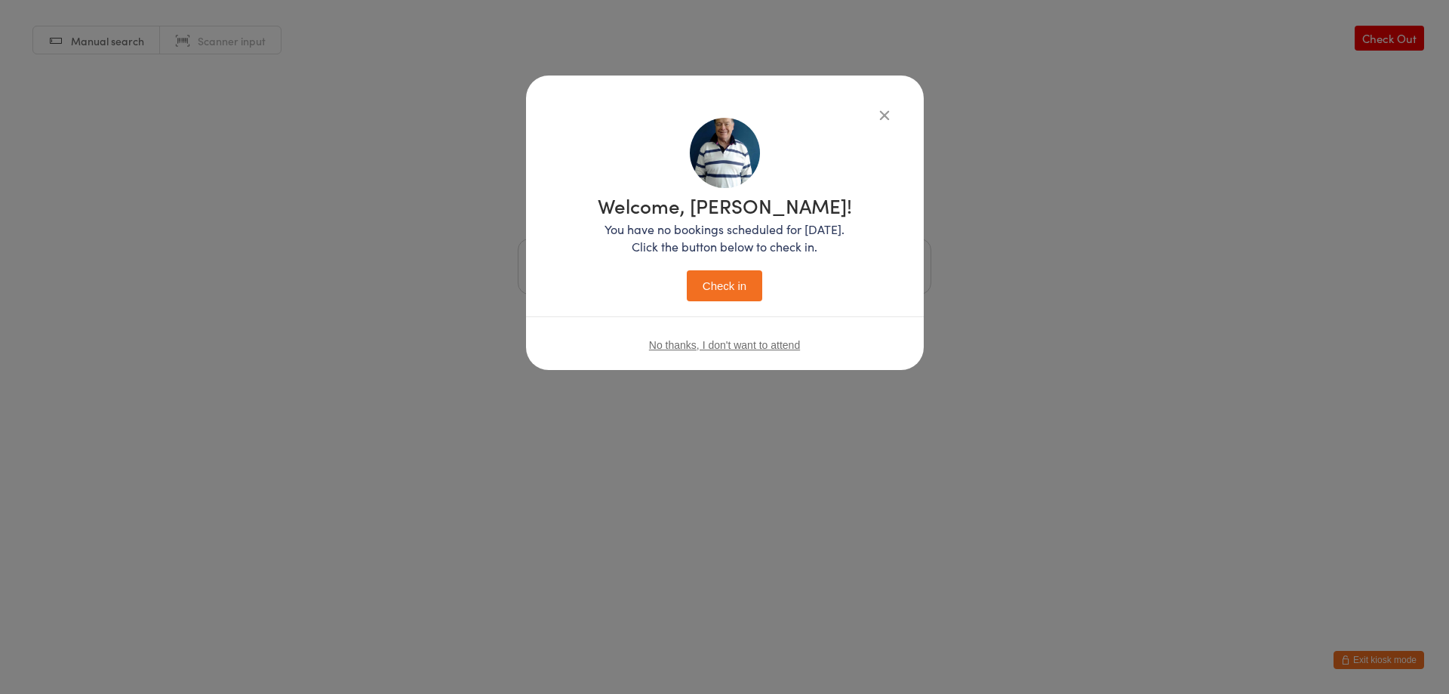
click at [712, 289] on button "Check in" at bounding box center [724, 285] width 75 height 31
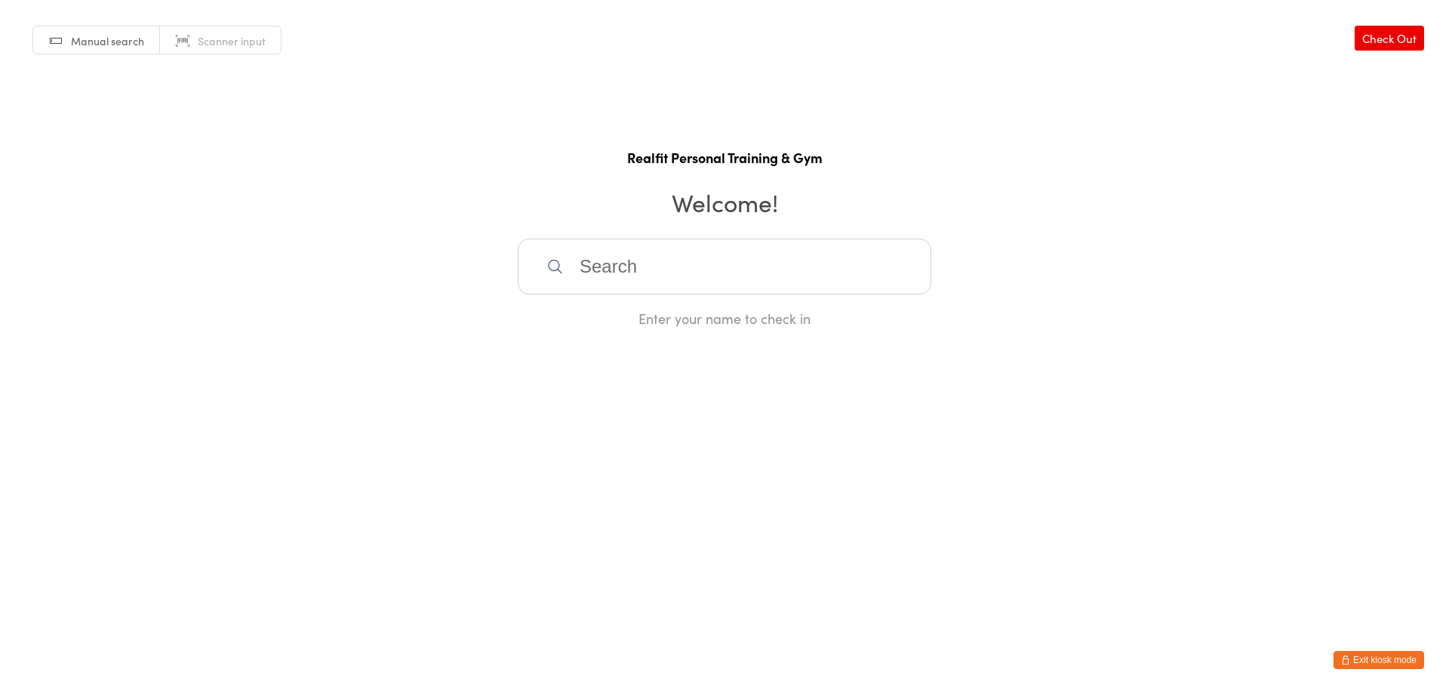
click at [1349, 657] on icon "button" at bounding box center [1345, 659] width 9 height 9
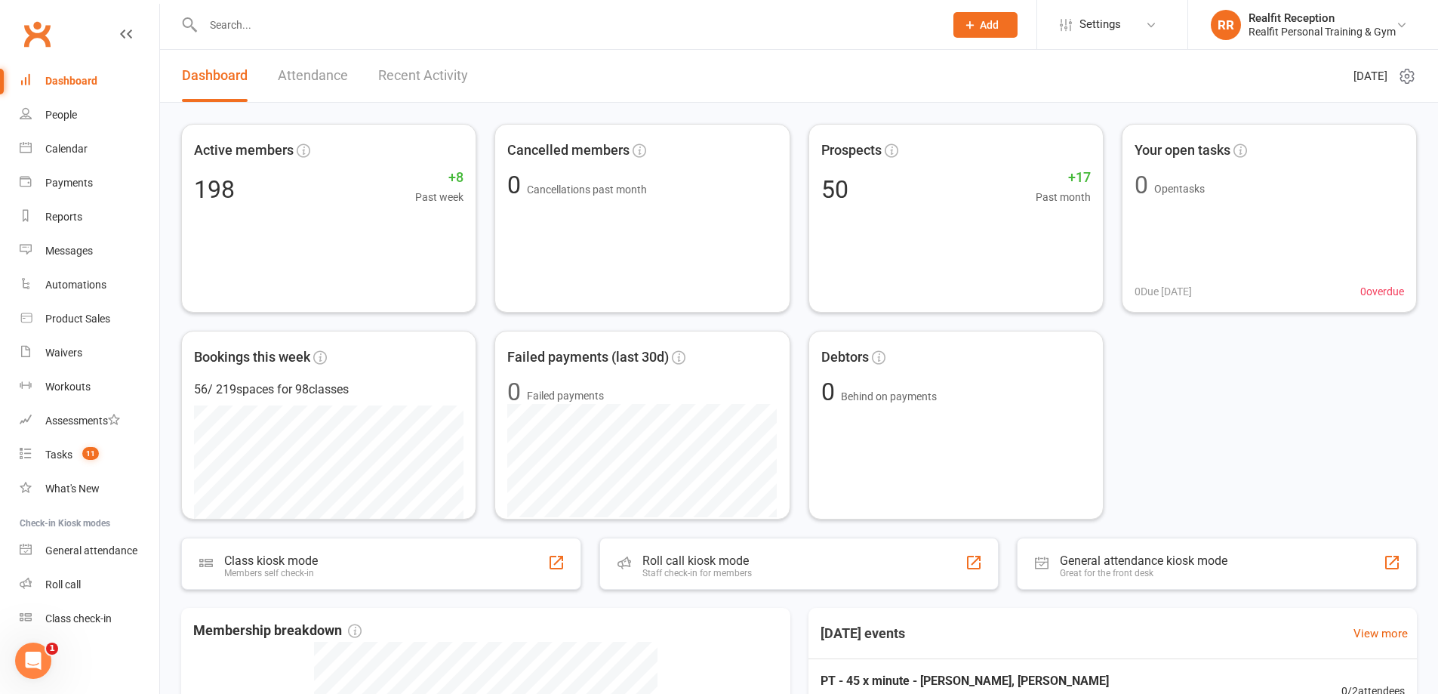
click at [274, 20] on input "text" at bounding box center [565, 24] width 735 height 21
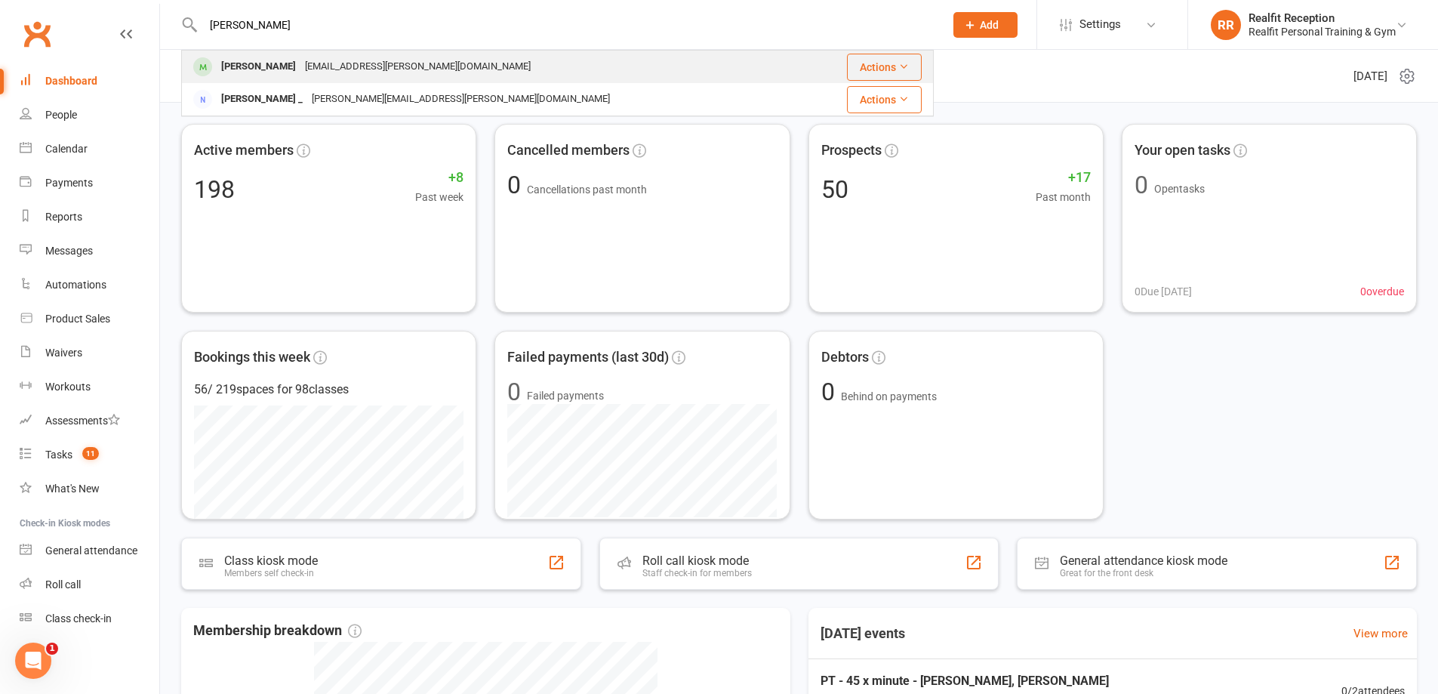
type input "[PERSON_NAME]"
click at [300, 66] on div "[EMAIL_ADDRESS][PERSON_NAME][DOMAIN_NAME]" at bounding box center [417, 67] width 235 height 22
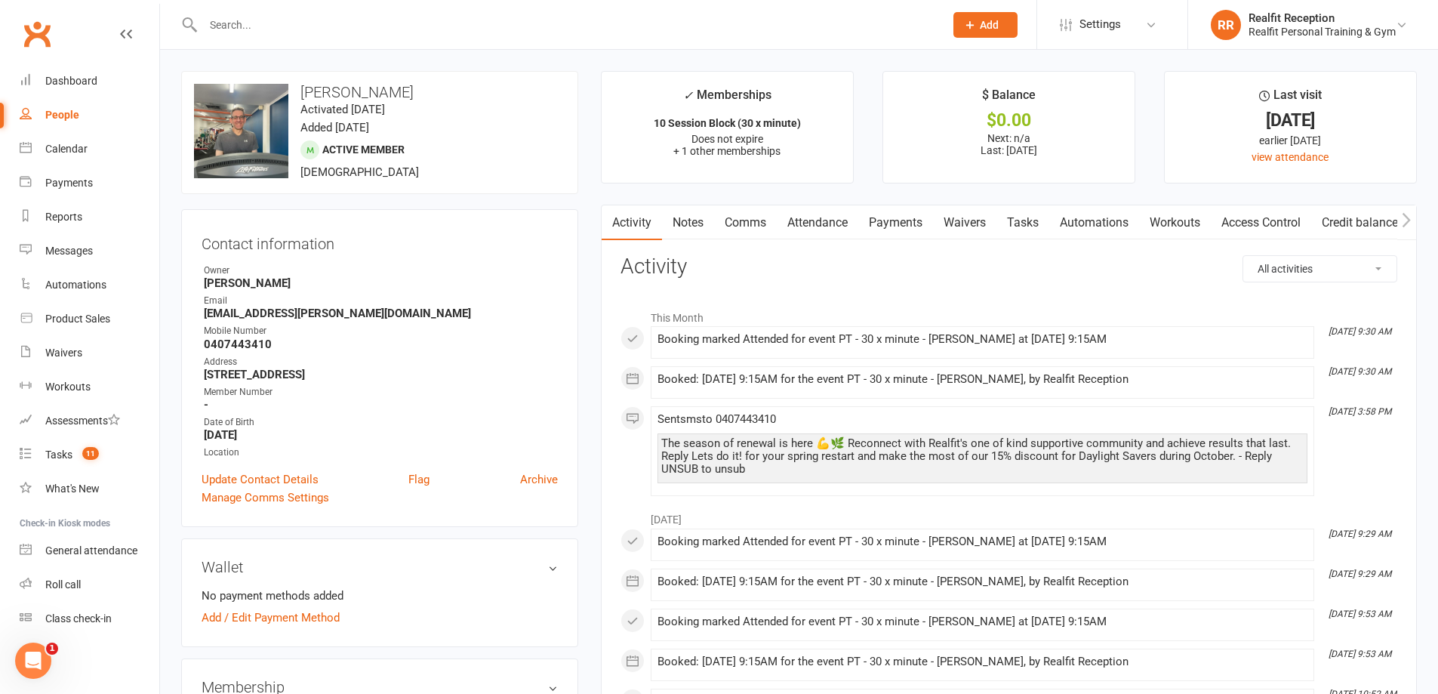
click at [914, 221] on link "Payments" at bounding box center [895, 222] width 75 height 35
click at [0, 0] on div "Loading" at bounding box center [0, 0] width 0 height 0
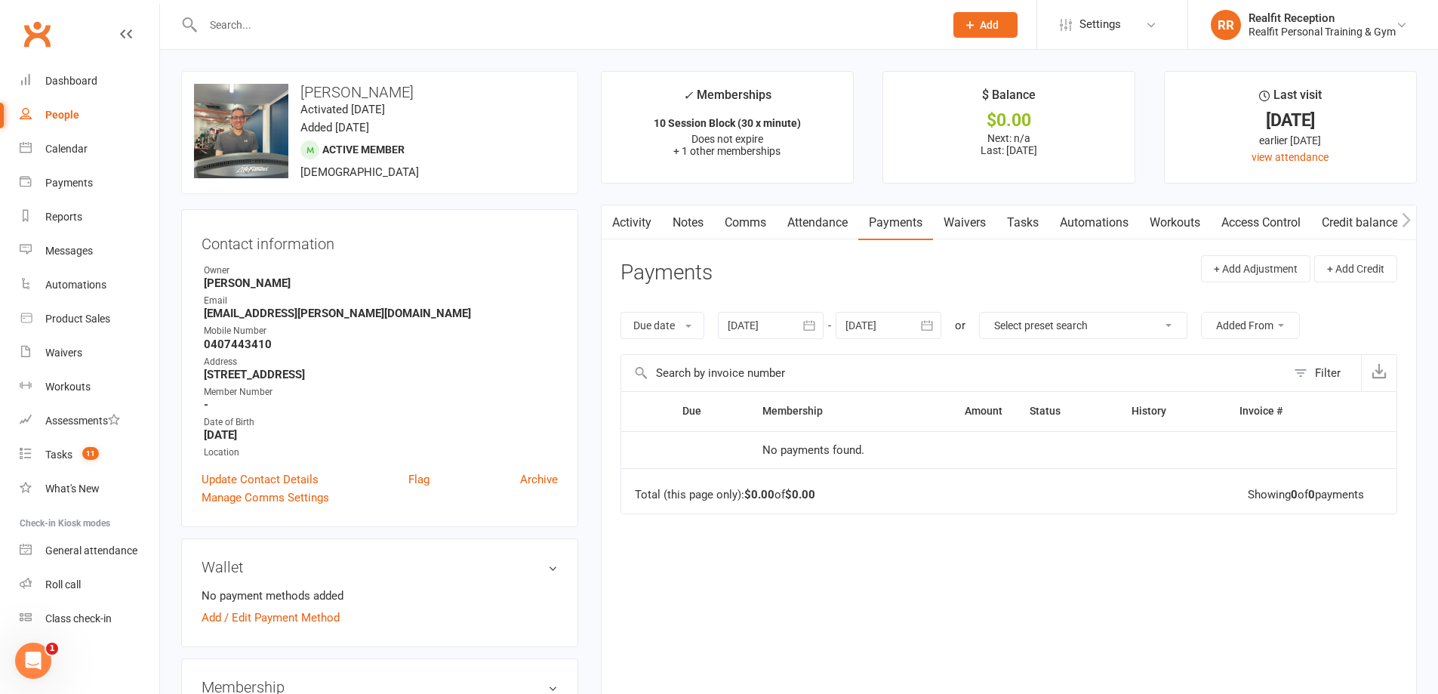
click at [60, 112] on div "People" at bounding box center [62, 115] width 34 height 12
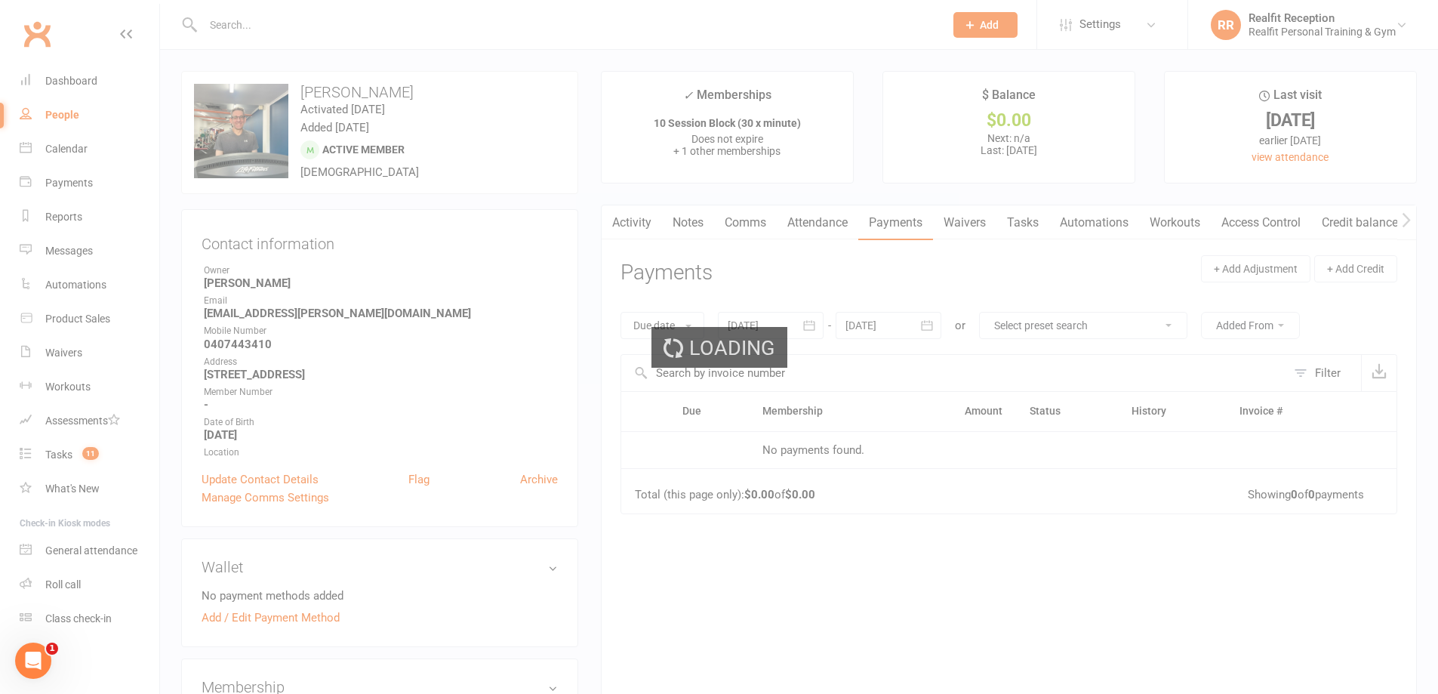
select select "50"
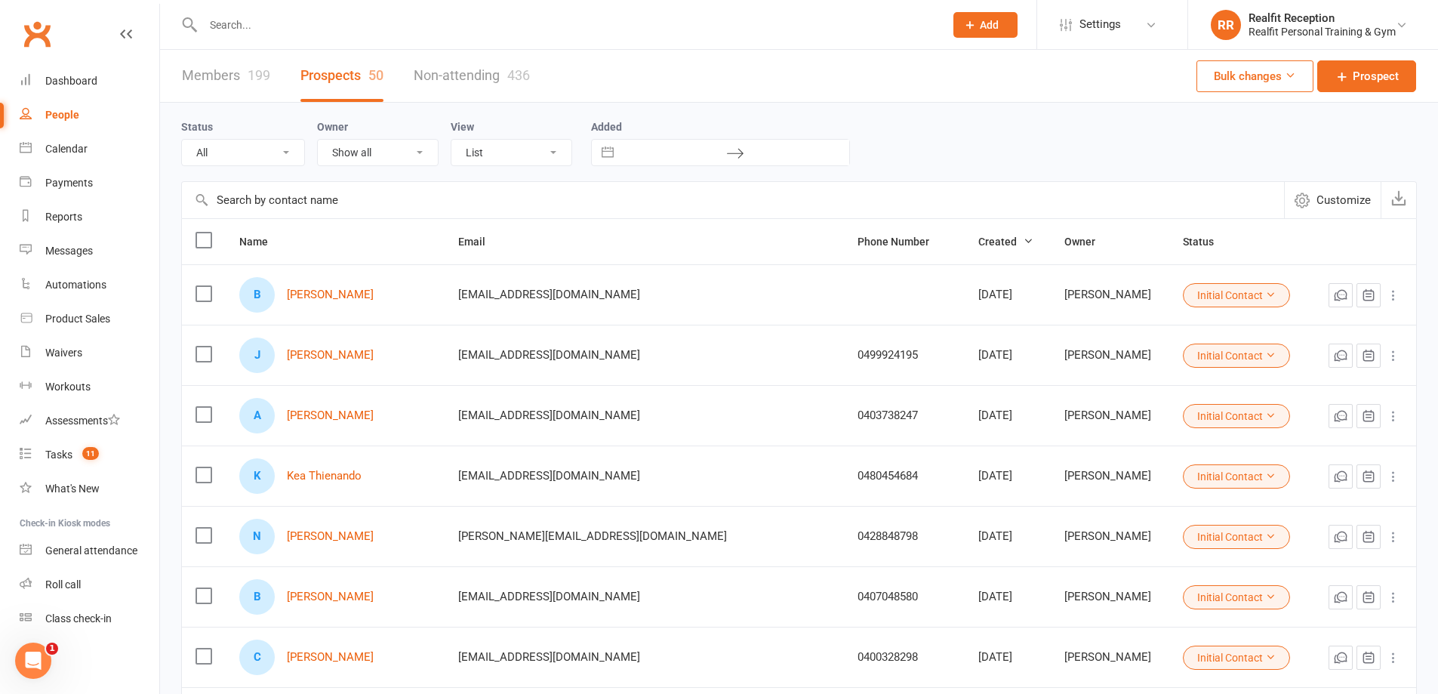
scroll to position [151, 0]
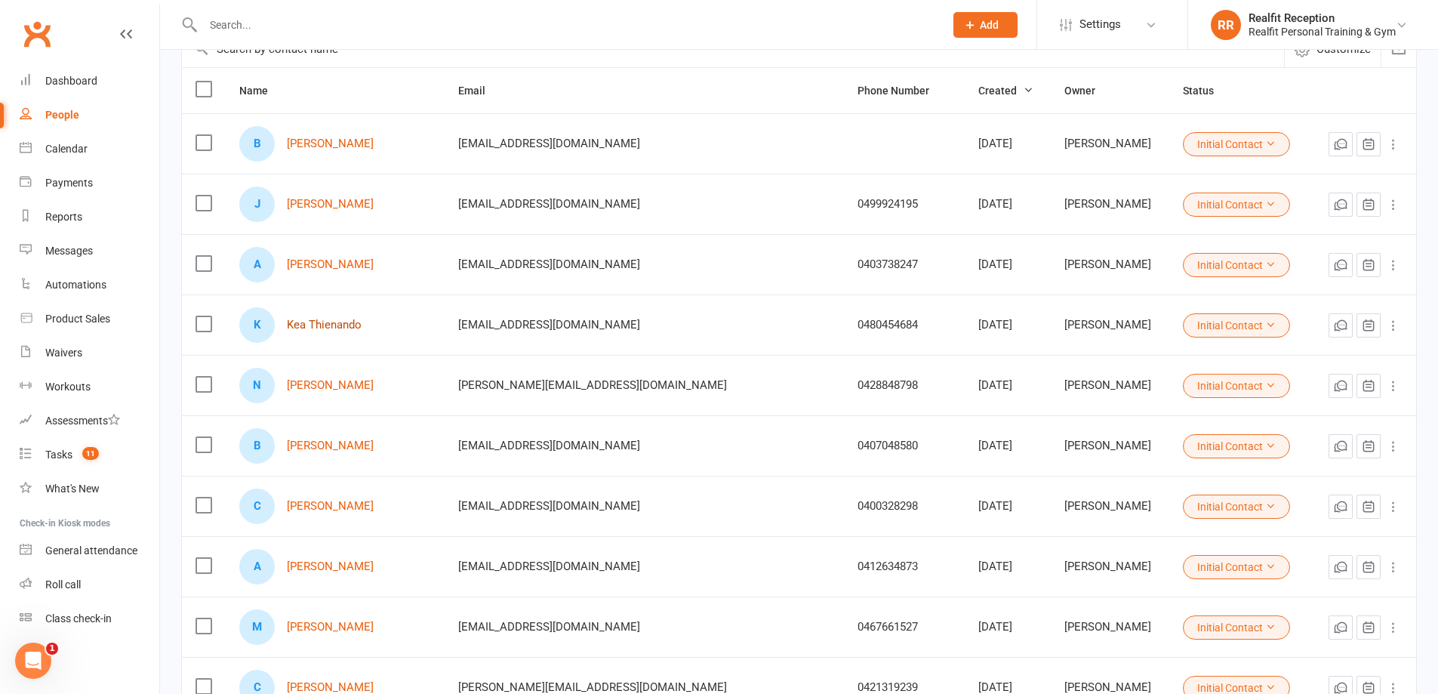
click at [352, 325] on link "Kea Thienando" at bounding box center [324, 324] width 75 height 13
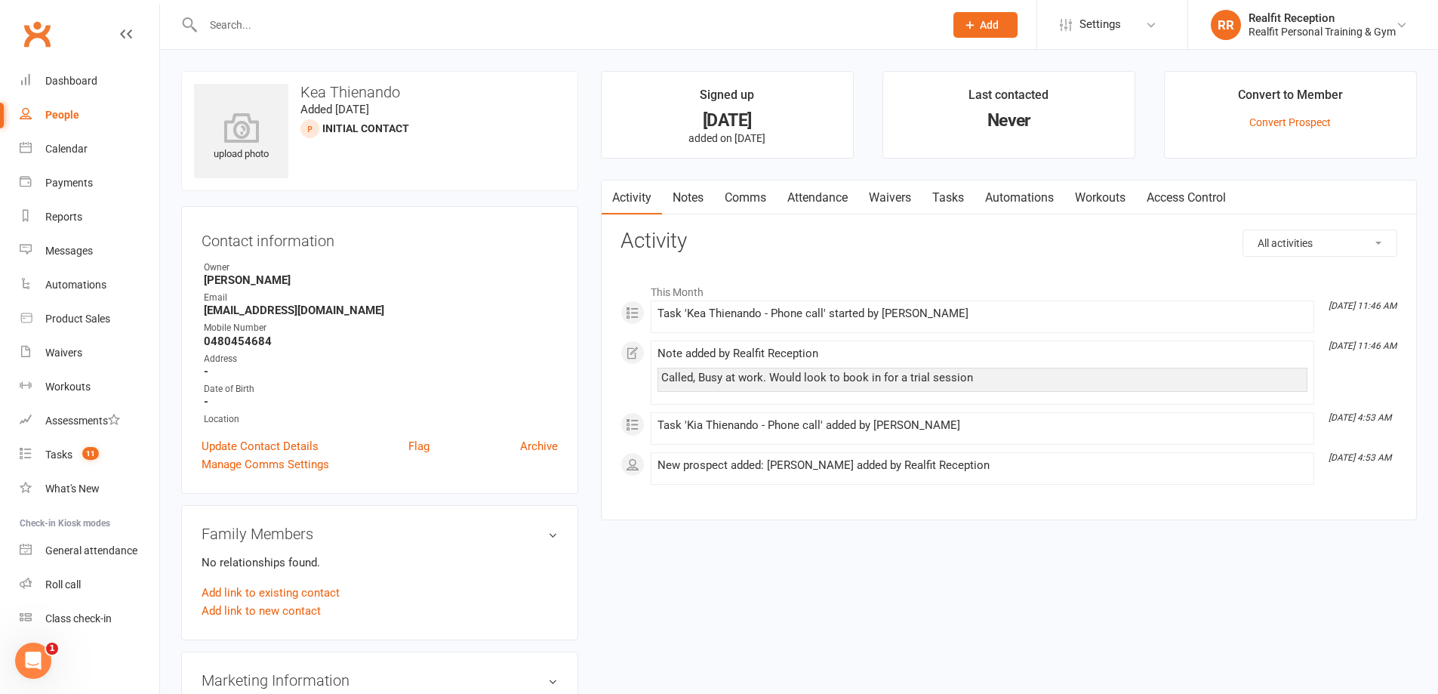
click at [691, 205] on link "Notes" at bounding box center [688, 197] width 52 height 35
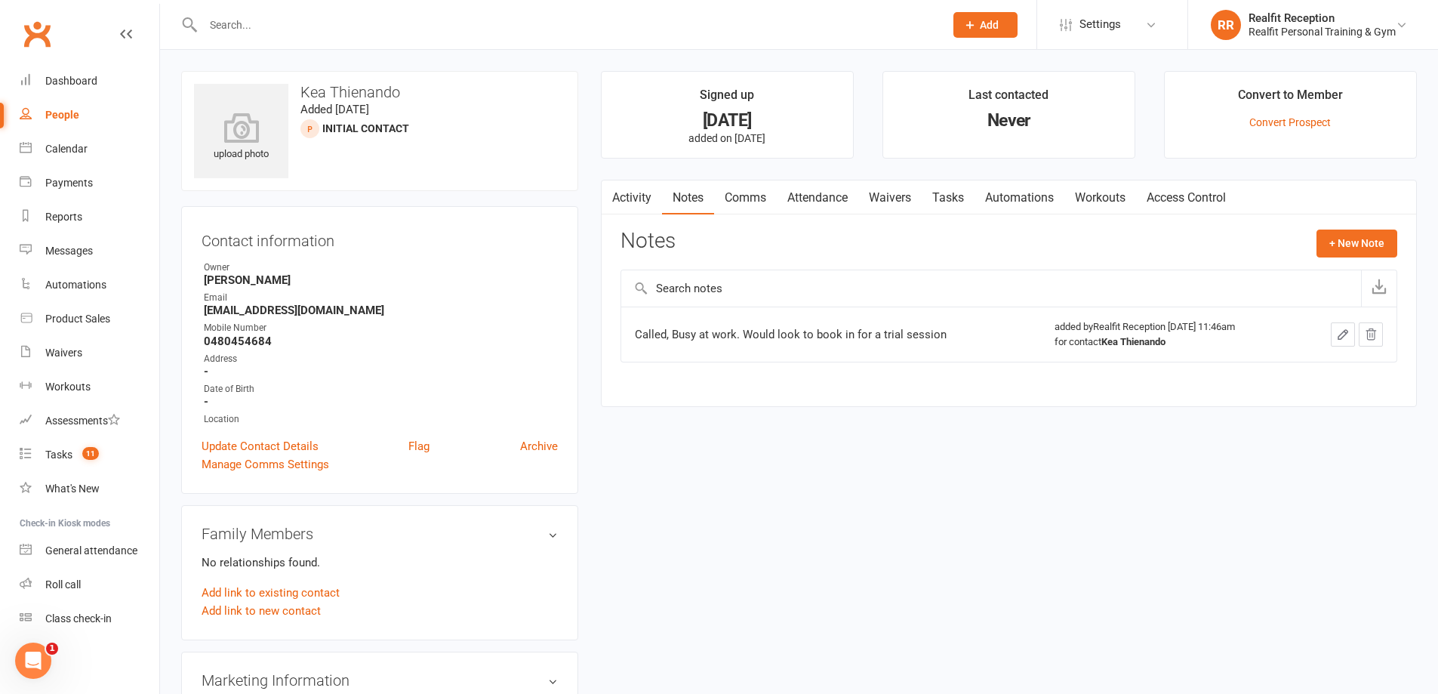
click at [65, 118] on div "People" at bounding box center [62, 115] width 34 height 12
select select "50"
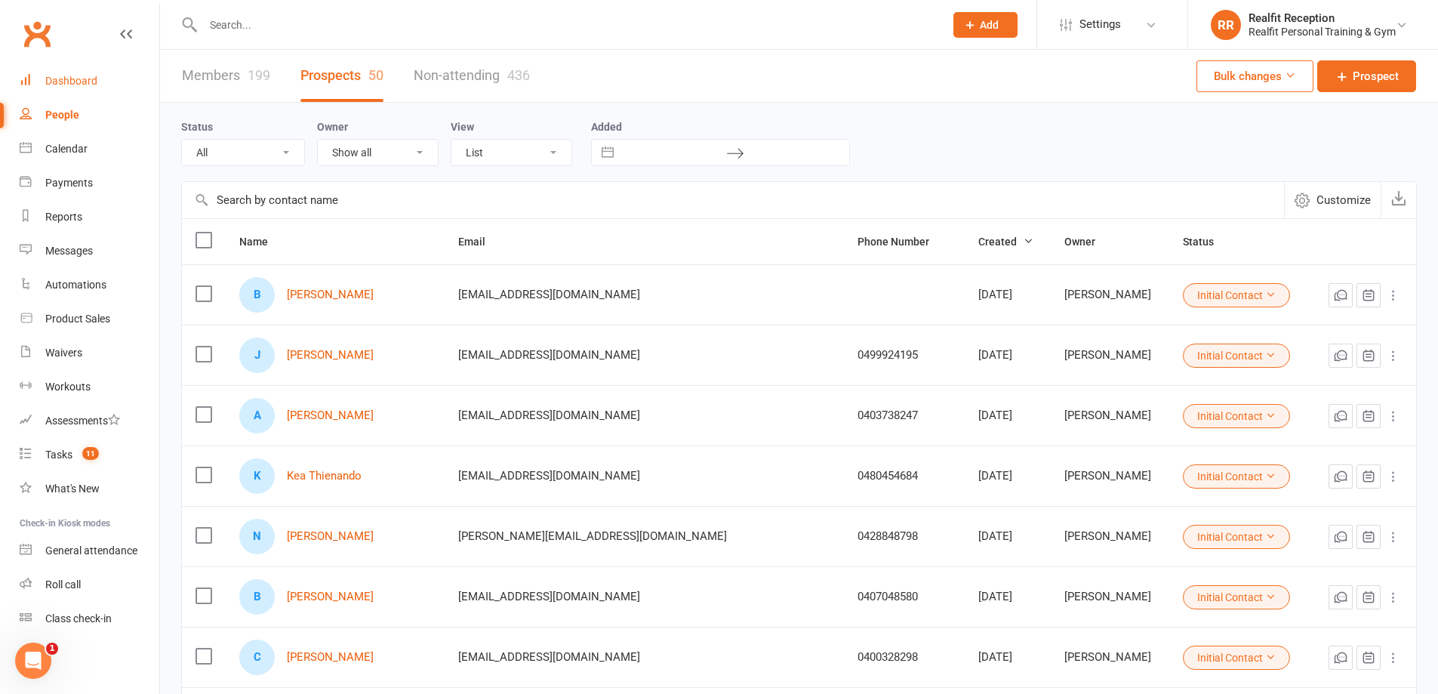
click at [88, 78] on div "Dashboard" at bounding box center [71, 81] width 52 height 12
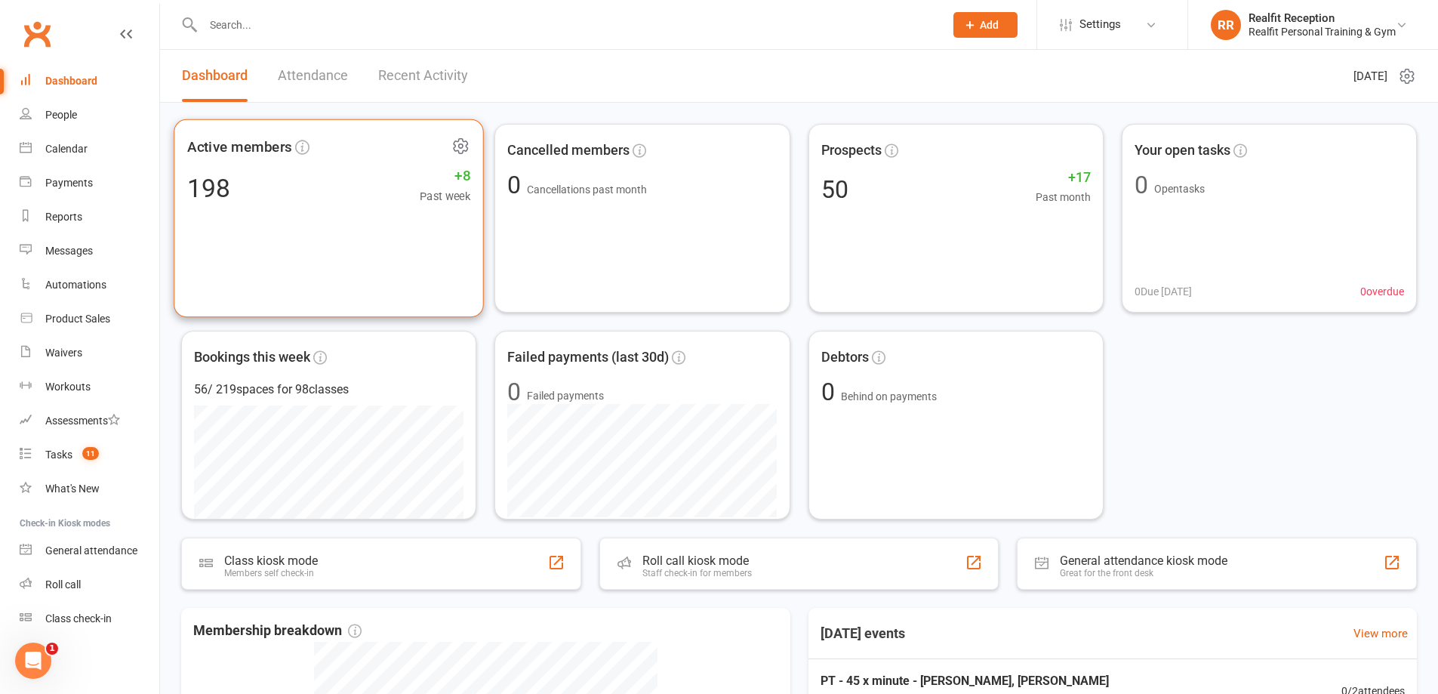
click at [395, 266] on div "Active members 198 +8 Past week" at bounding box center [329, 218] width 310 height 198
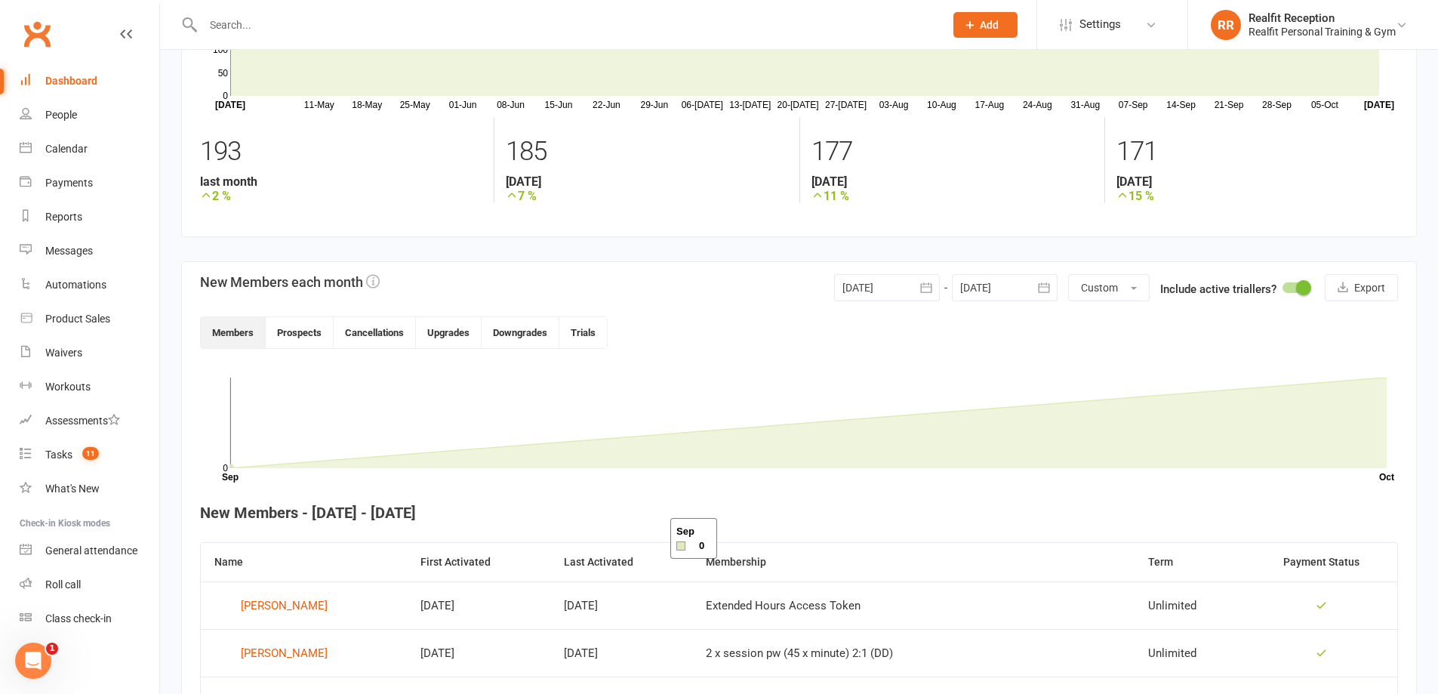
scroll to position [302, 0]
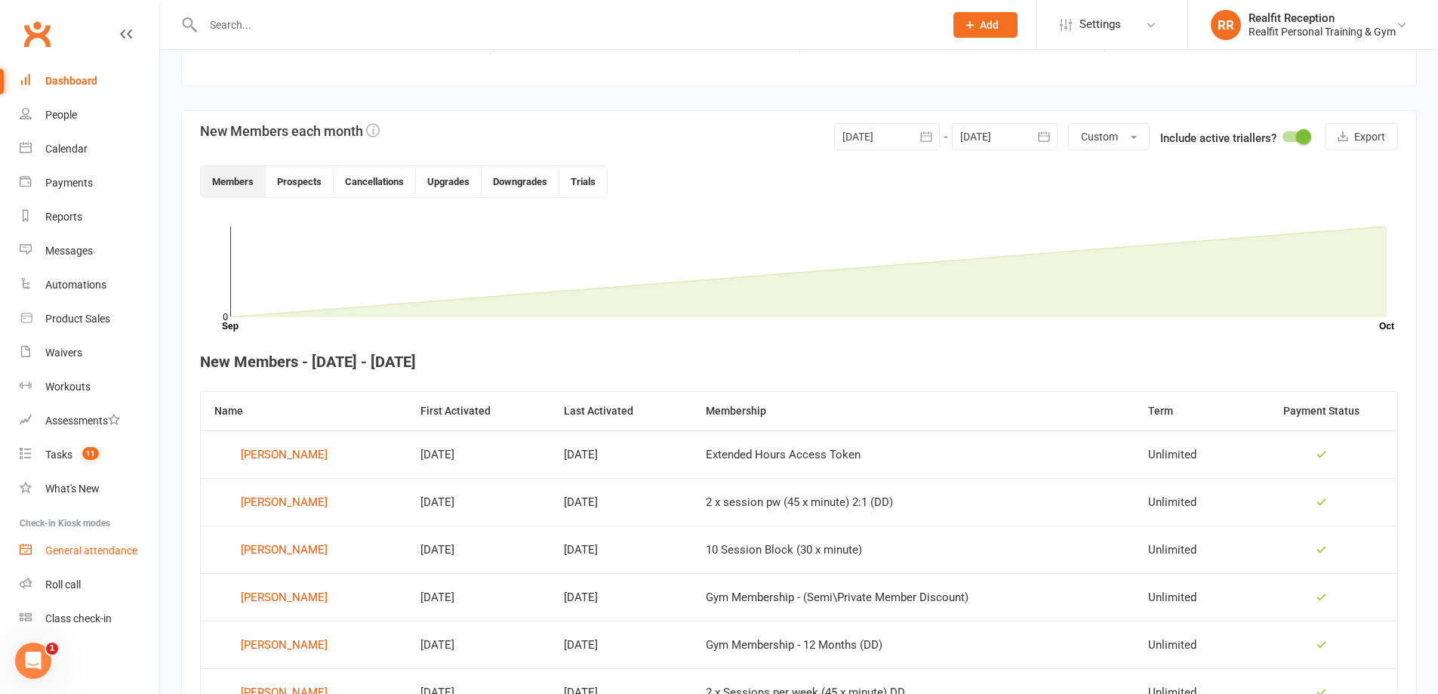
click at [88, 549] on div "General attendance" at bounding box center [91, 550] width 92 height 12
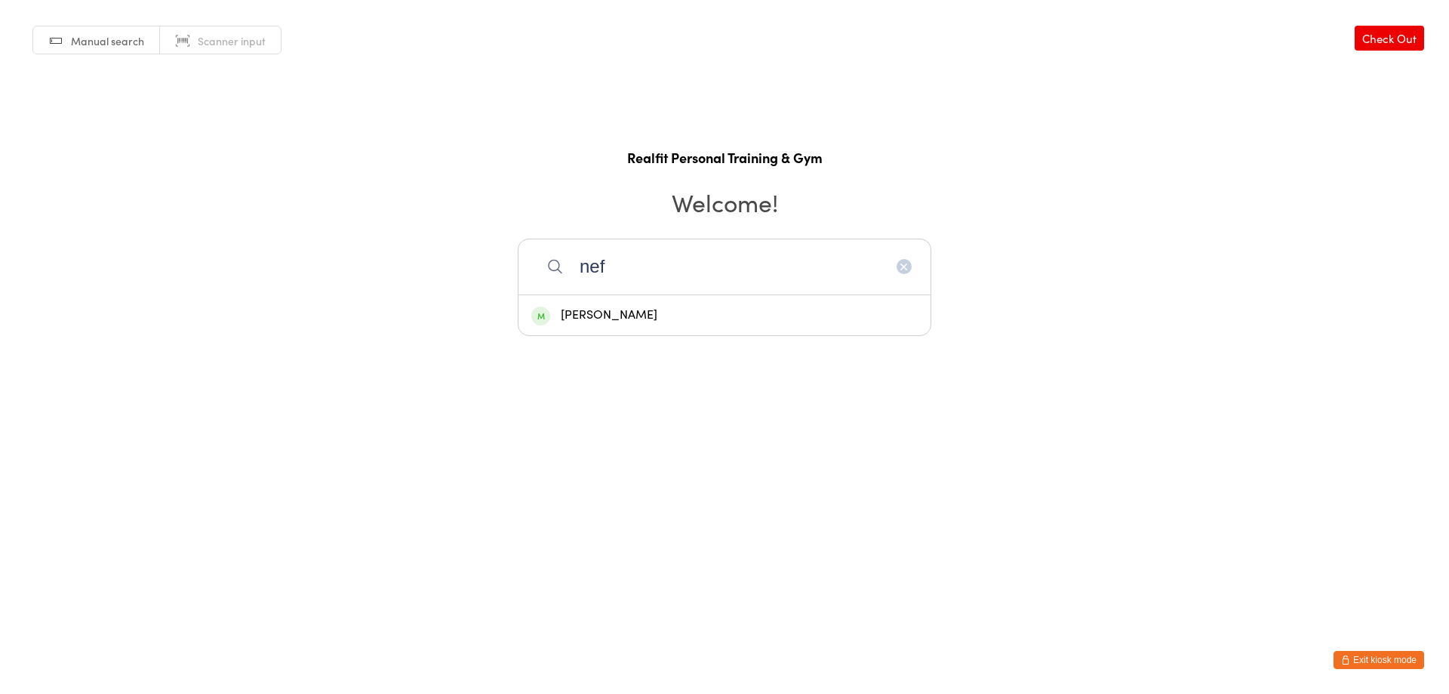
type input "nef"
click at [659, 298] on div "[PERSON_NAME]" at bounding box center [724, 315] width 412 height 40
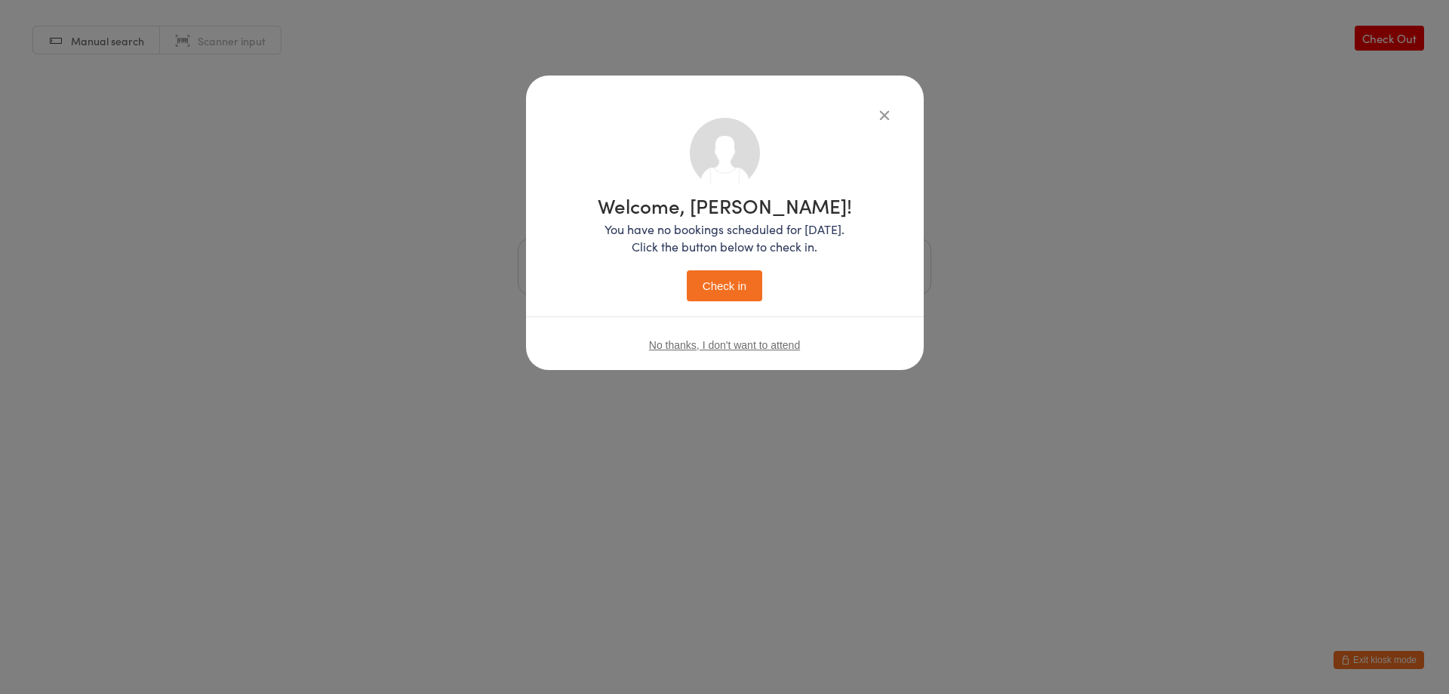
click at [700, 292] on button "Check in" at bounding box center [724, 285] width 75 height 31
